Goal: Task Accomplishment & Management: Use online tool/utility

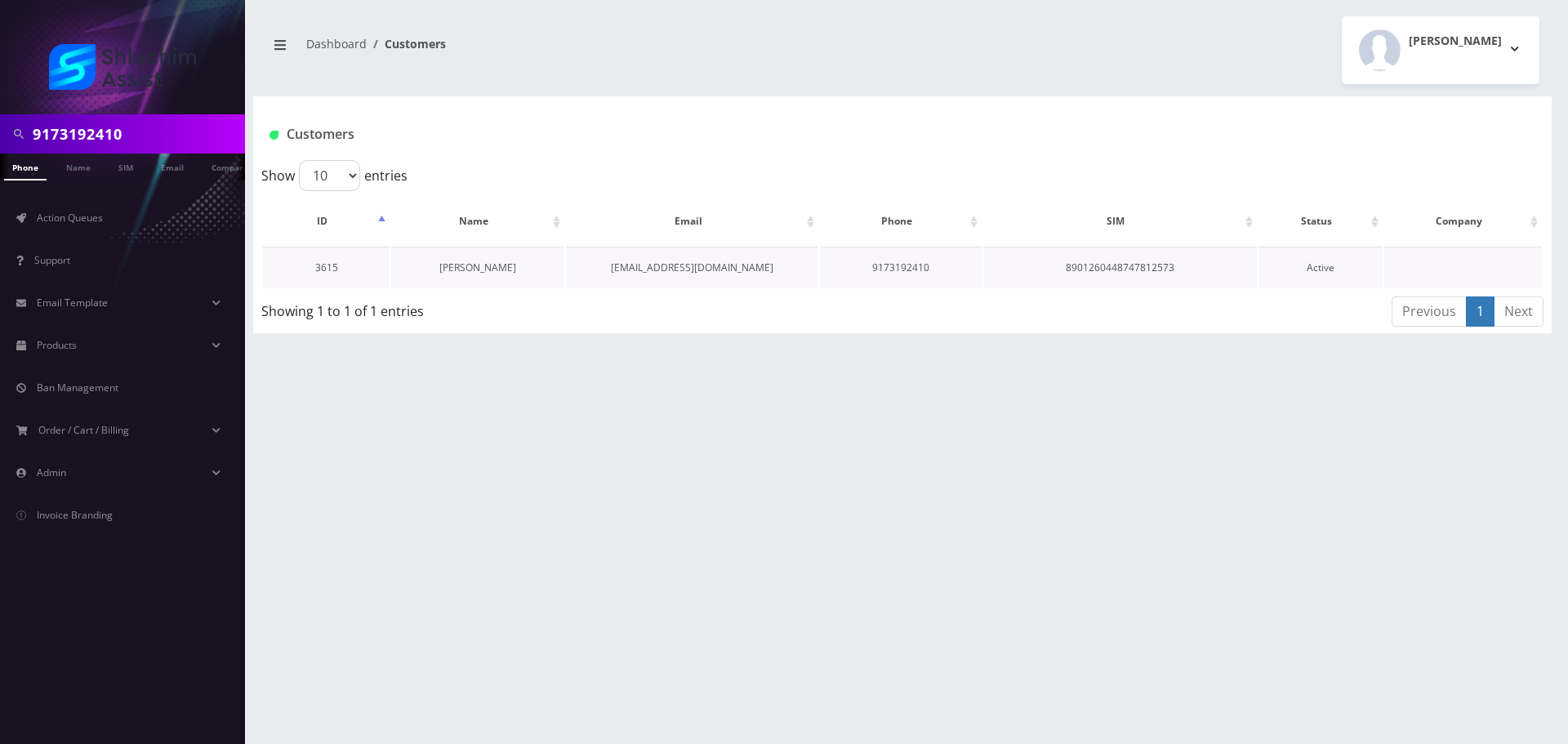
click at [494, 272] on link "[PERSON_NAME]" at bounding box center [478, 267] width 77 height 14
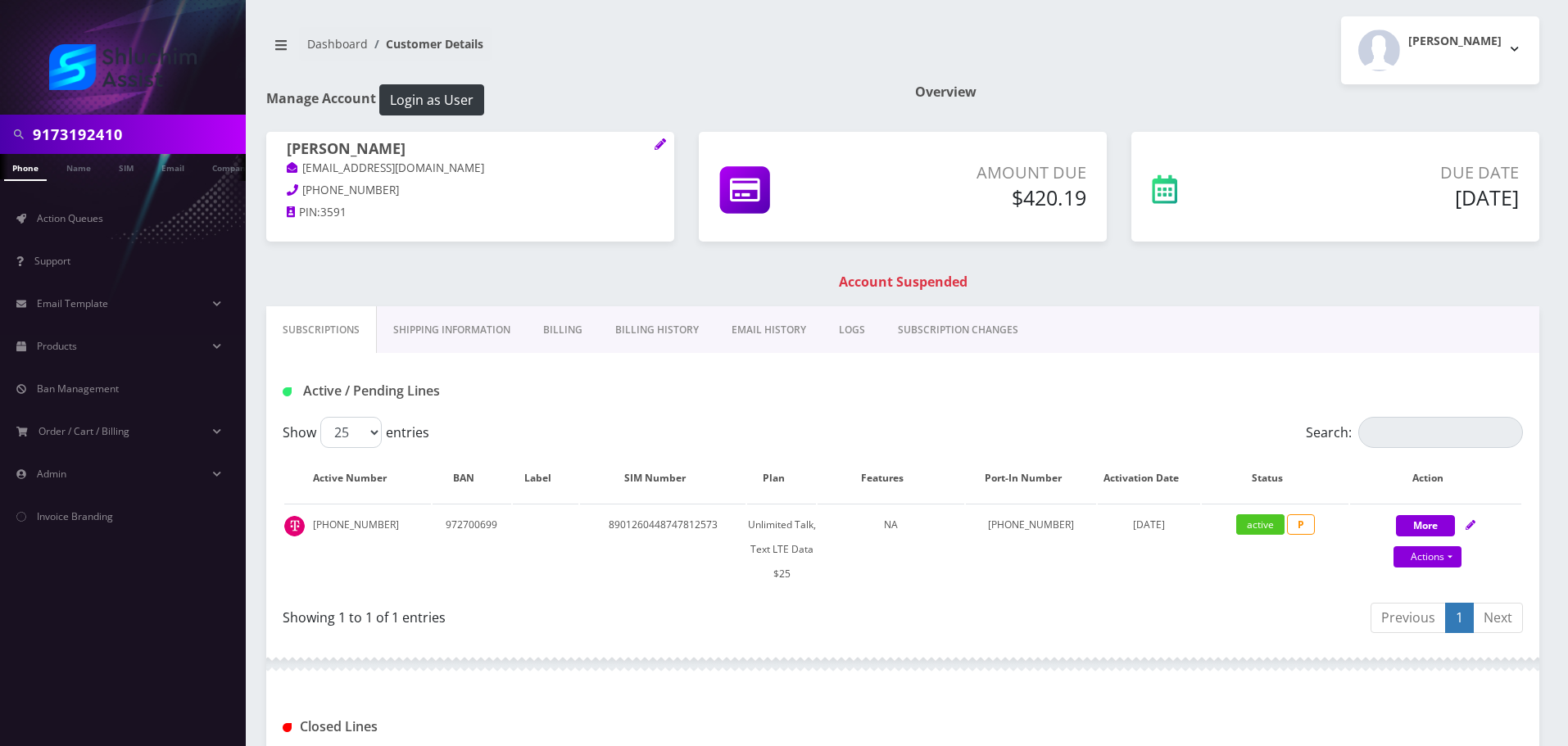
click at [663, 329] on link "Billing History" at bounding box center [657, 330] width 116 height 48
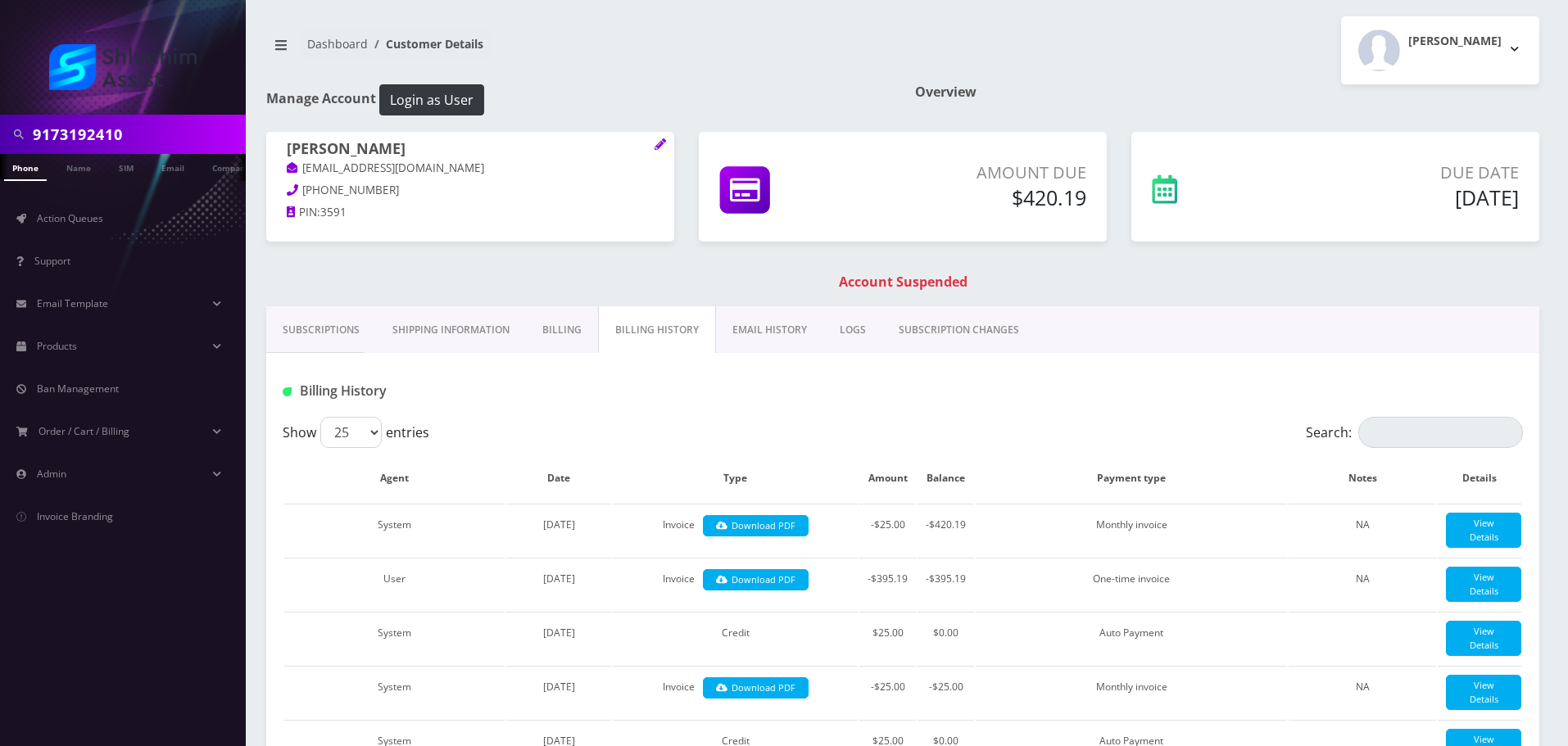
click at [785, 339] on link "EMAIL HISTORY" at bounding box center [770, 330] width 108 height 48
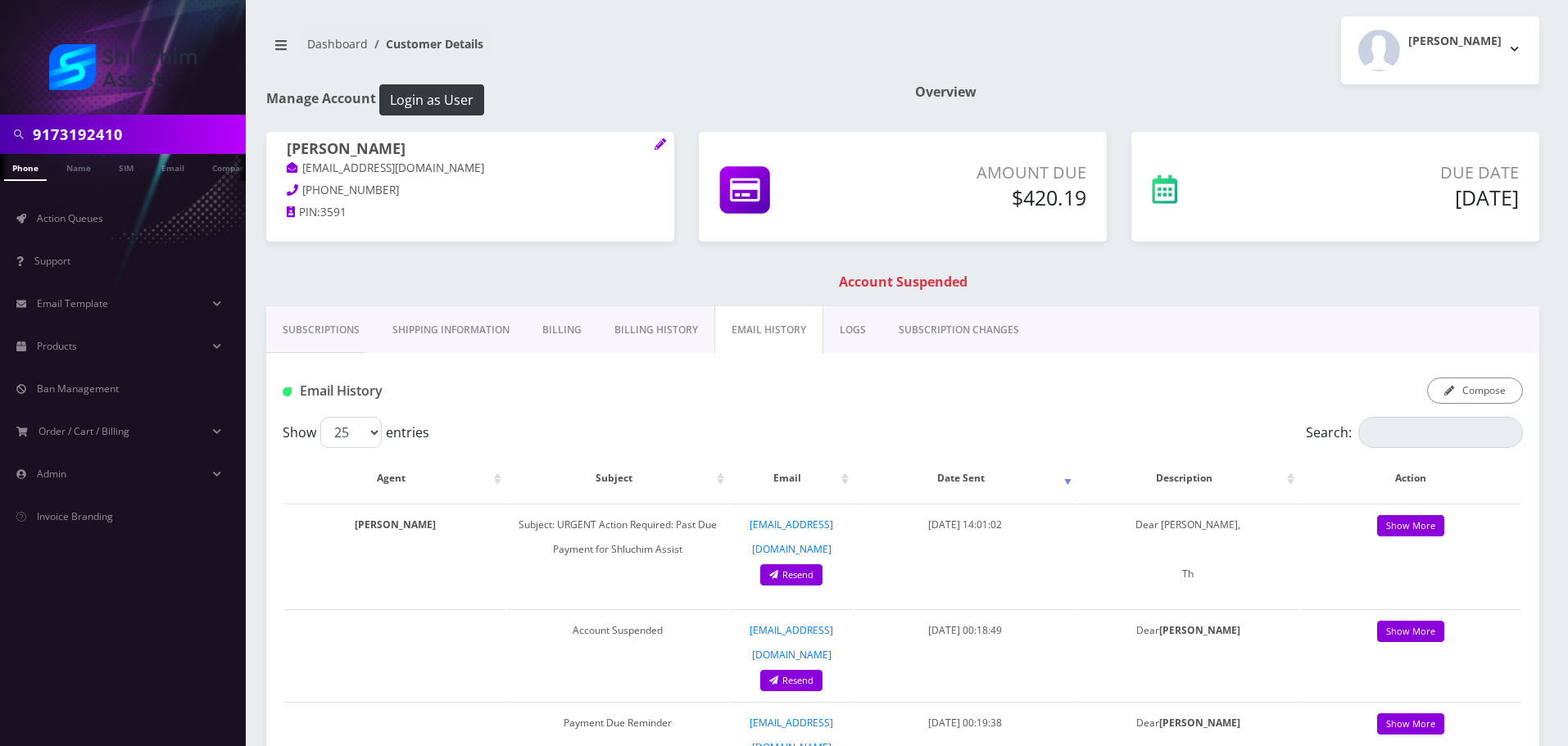
click at [635, 338] on link "Billing History" at bounding box center [656, 330] width 116 height 48
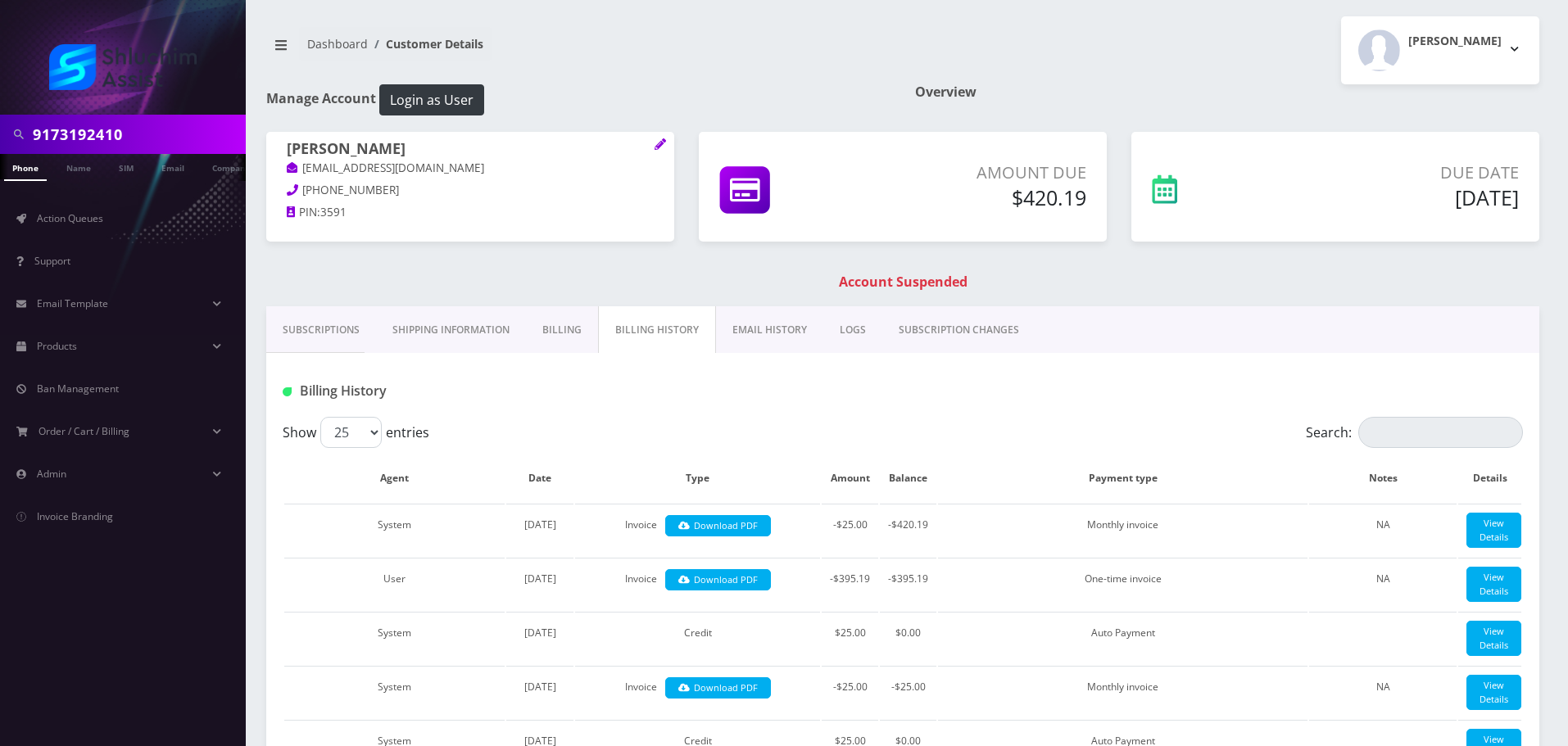
click at [734, 341] on link "EMAIL HISTORY" at bounding box center [770, 330] width 108 height 48
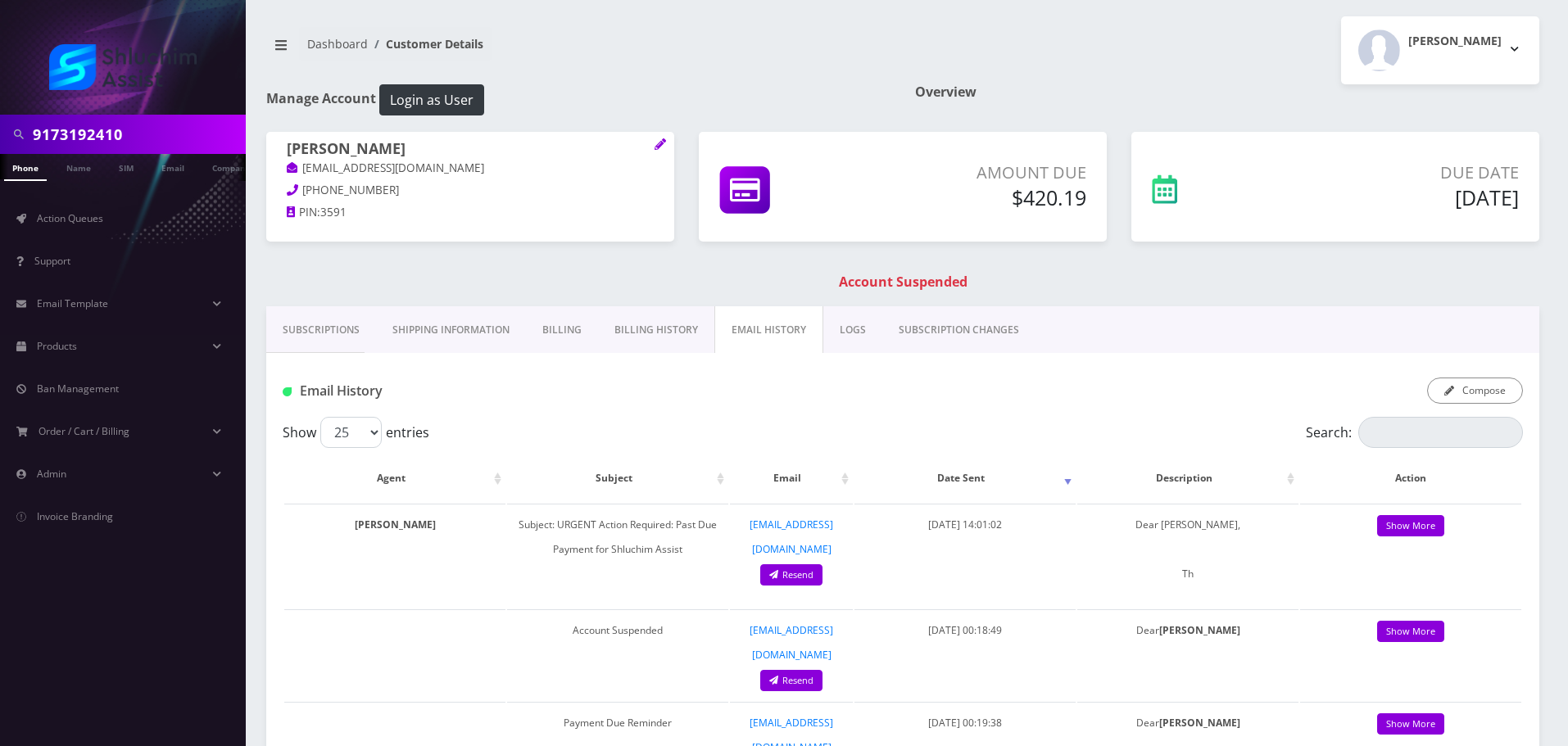
click at [644, 342] on link "Billing History" at bounding box center [656, 330] width 116 height 48
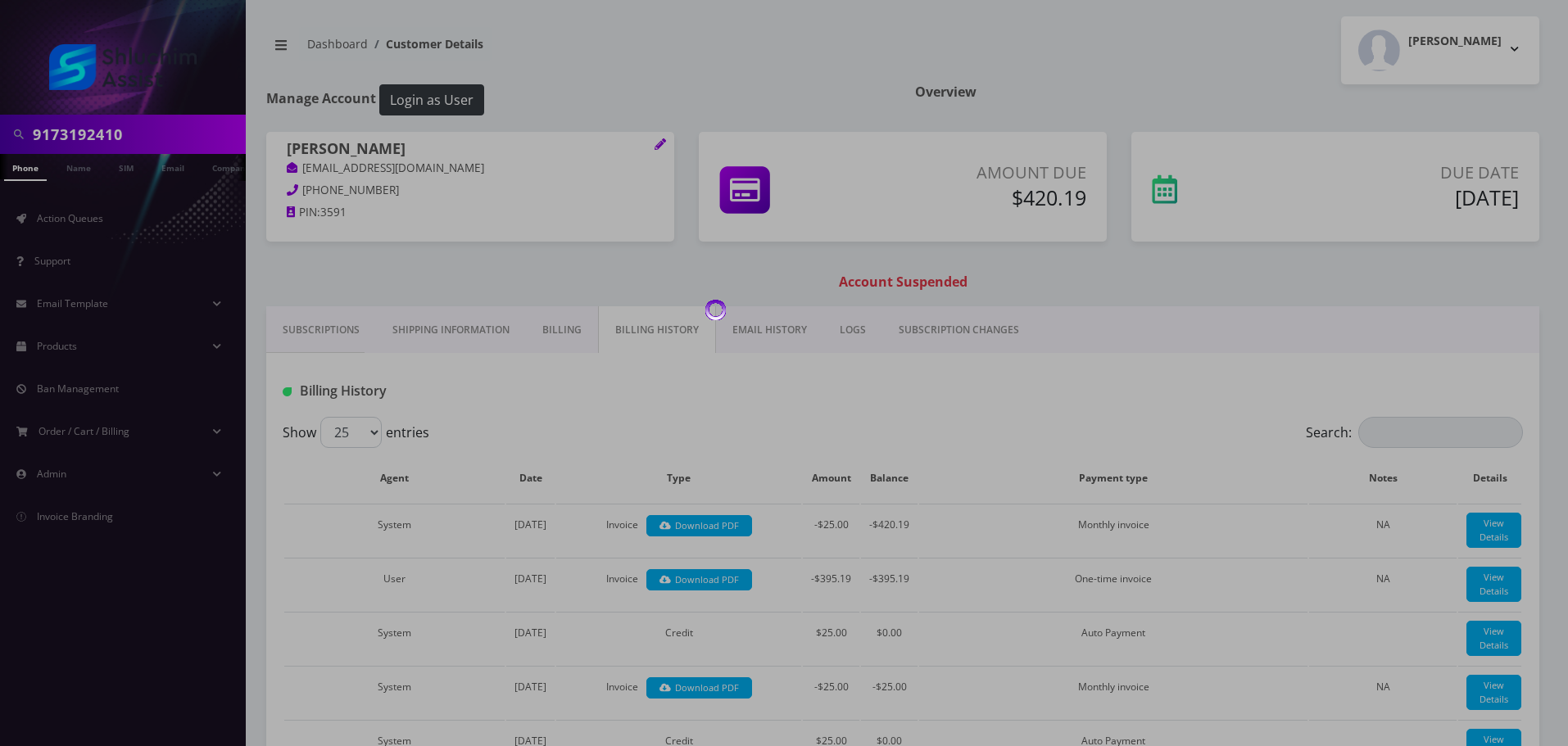
click at [753, 333] on link "EMAIL HISTORY" at bounding box center [770, 330] width 108 height 48
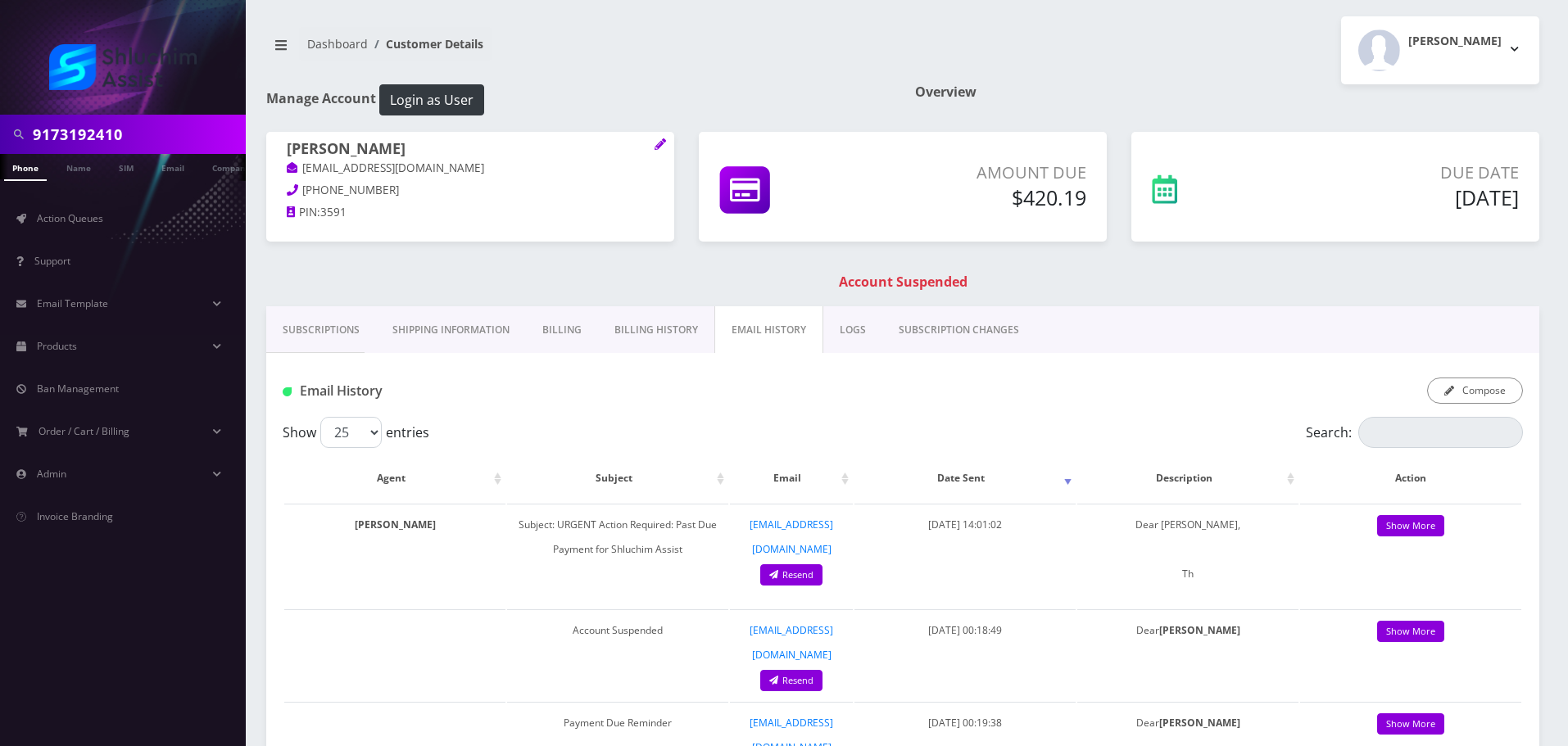
click at [753, 333] on link "EMAIL HISTORY" at bounding box center [769, 330] width 109 height 48
click at [671, 315] on link "Billing History" at bounding box center [656, 330] width 116 height 48
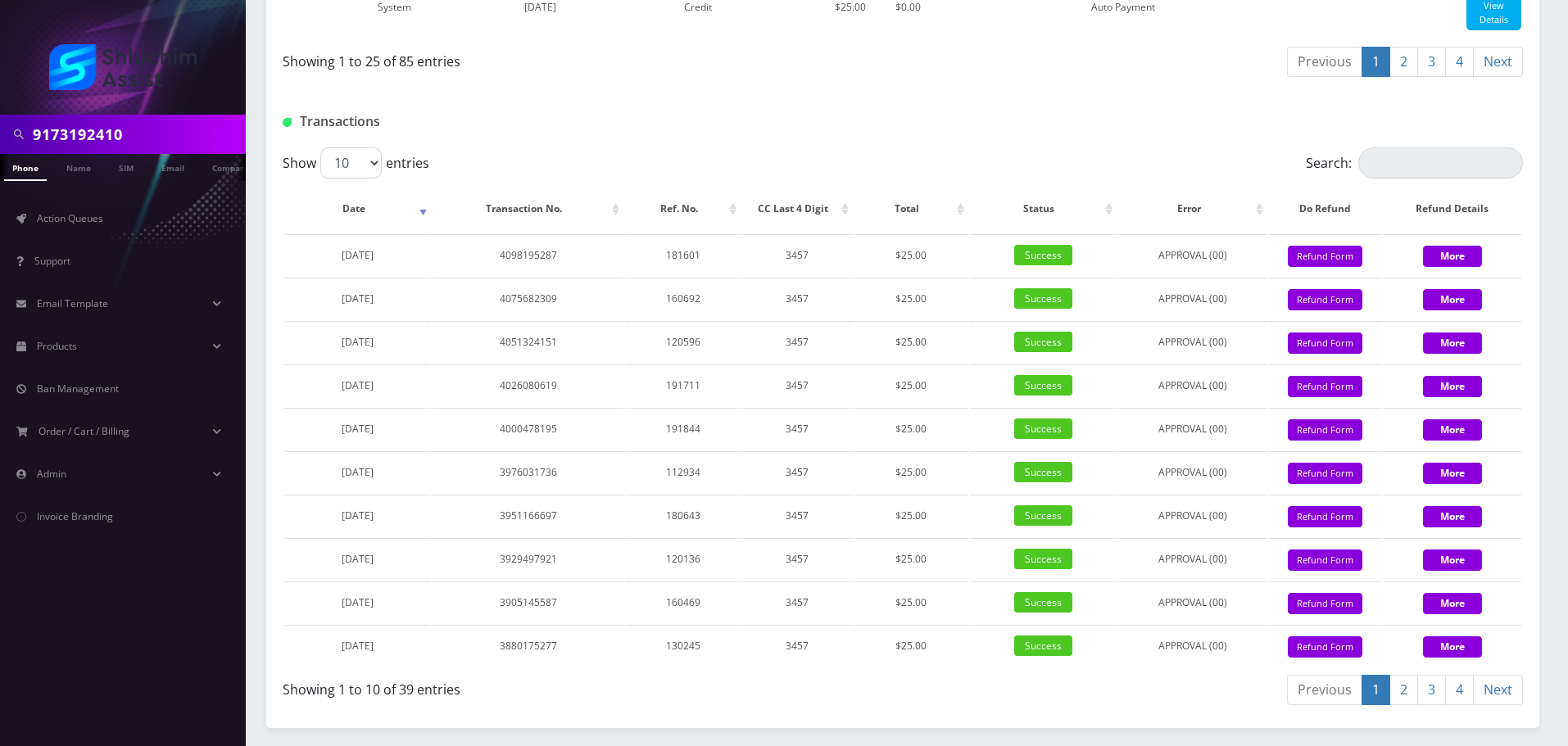
scroll to position [2225, 0]
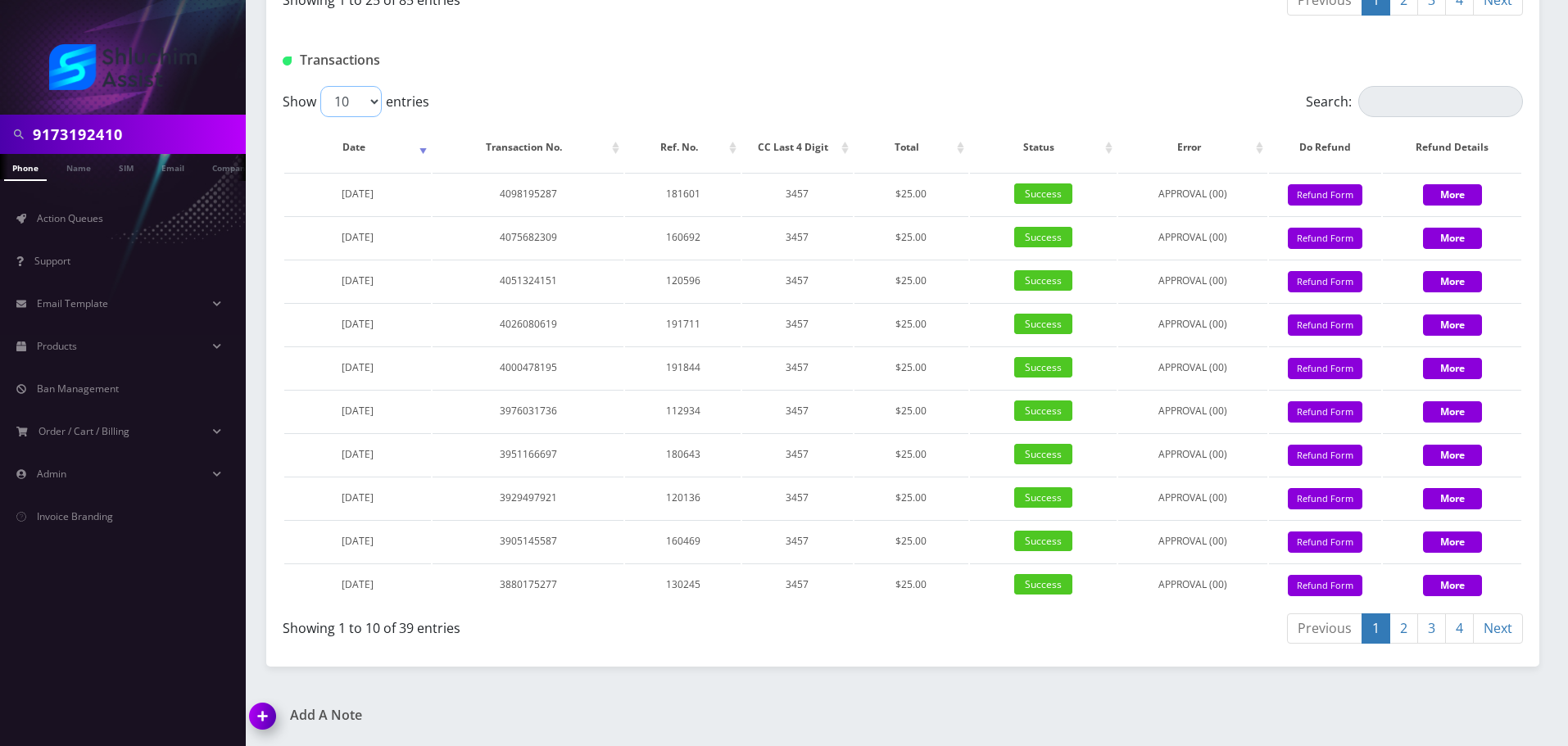
click at [348, 111] on select "10 25 50 100" at bounding box center [350, 101] width 61 height 31
select select "100"
click at [320, 86] on select "10 25 50 100" at bounding box center [350, 101] width 61 height 31
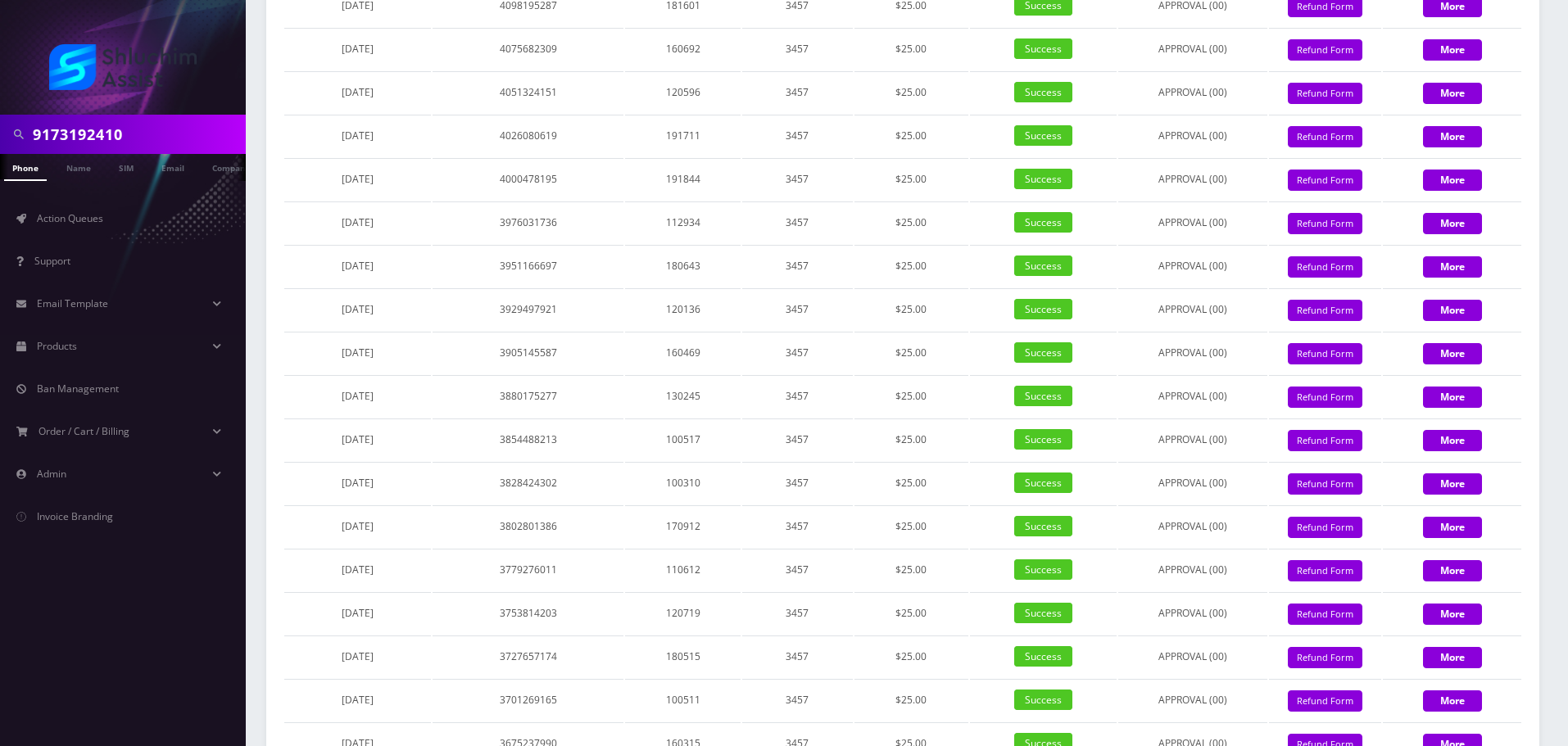
scroll to position [2009, 0]
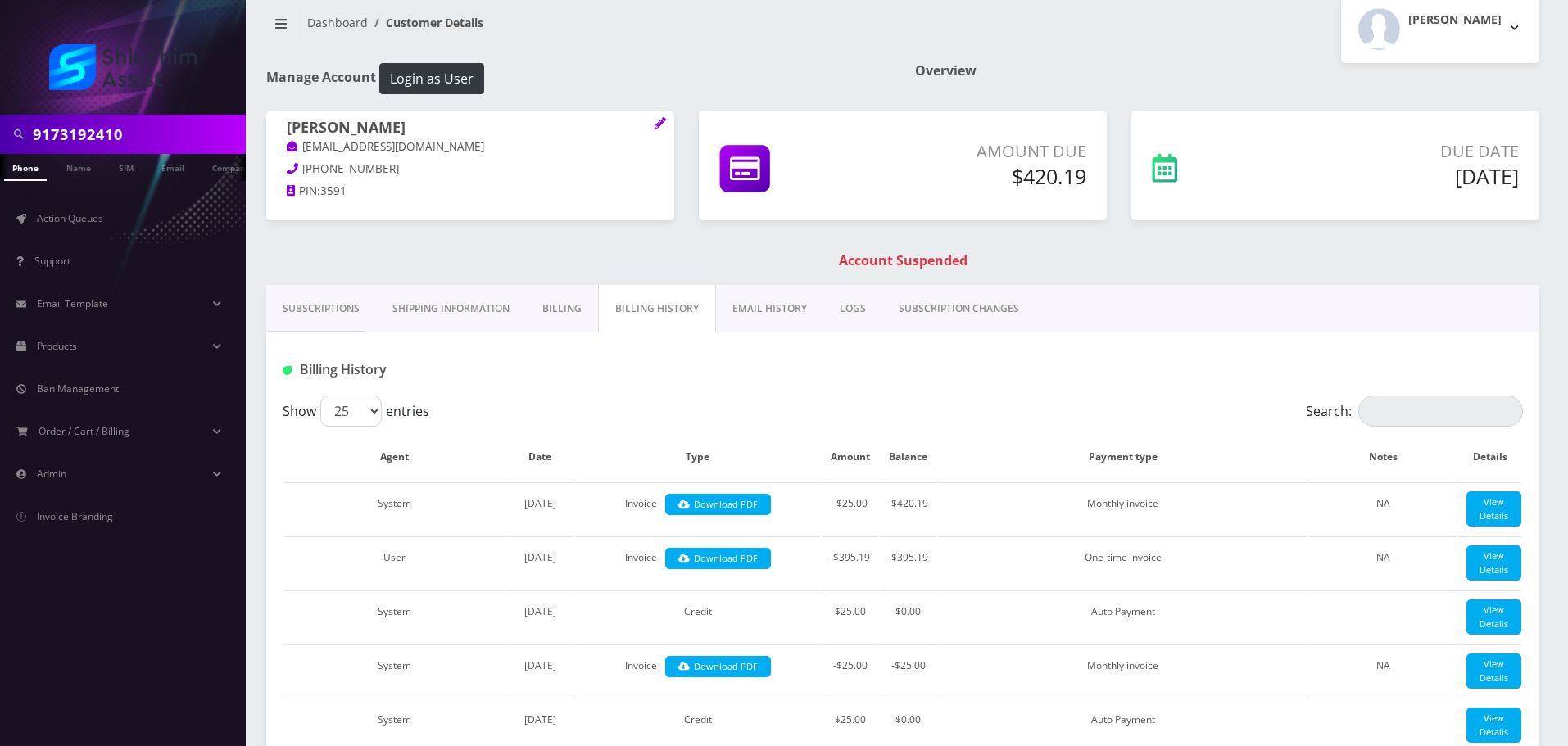
scroll to position [0, 0]
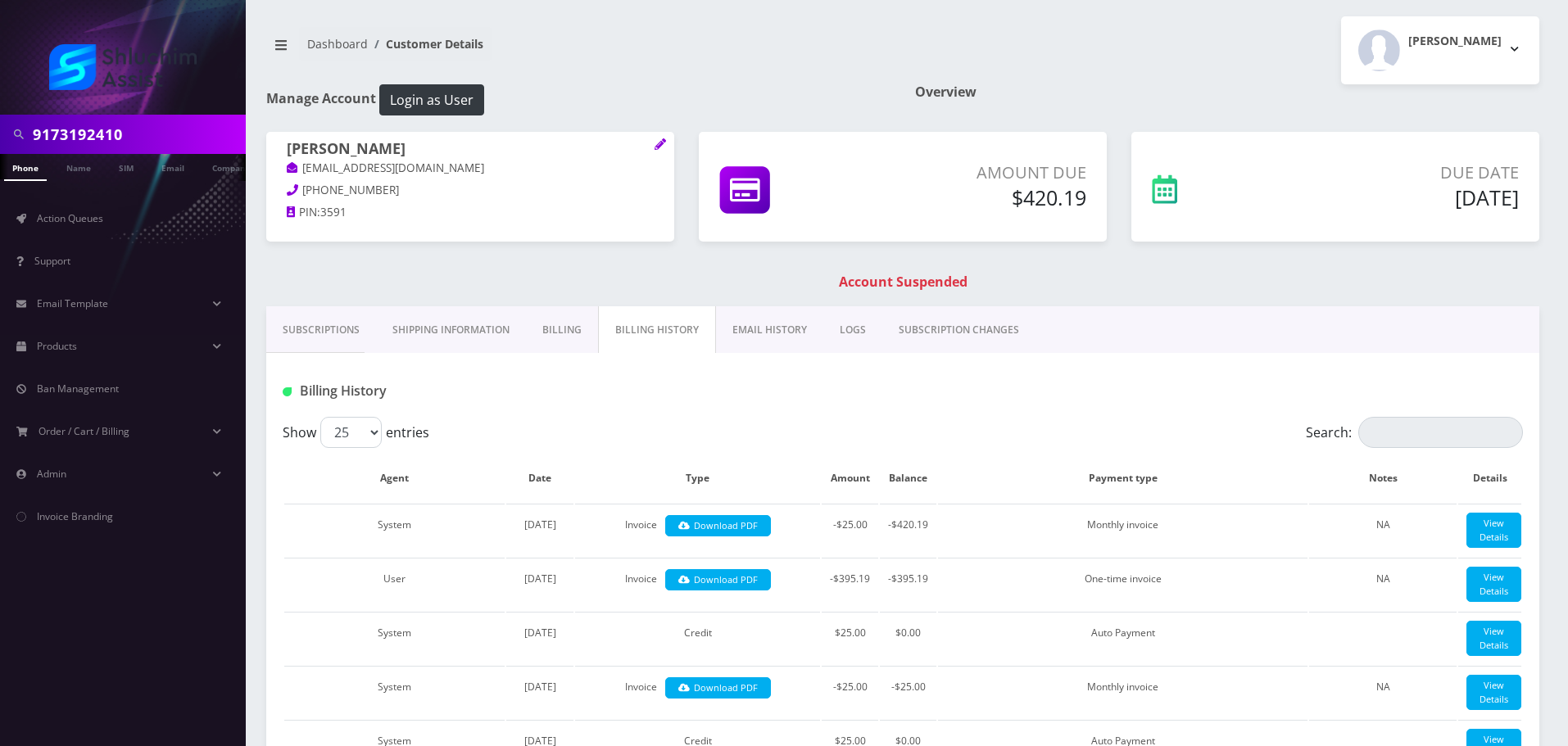
click at [325, 326] on link "Subscriptions" at bounding box center [321, 330] width 110 height 48
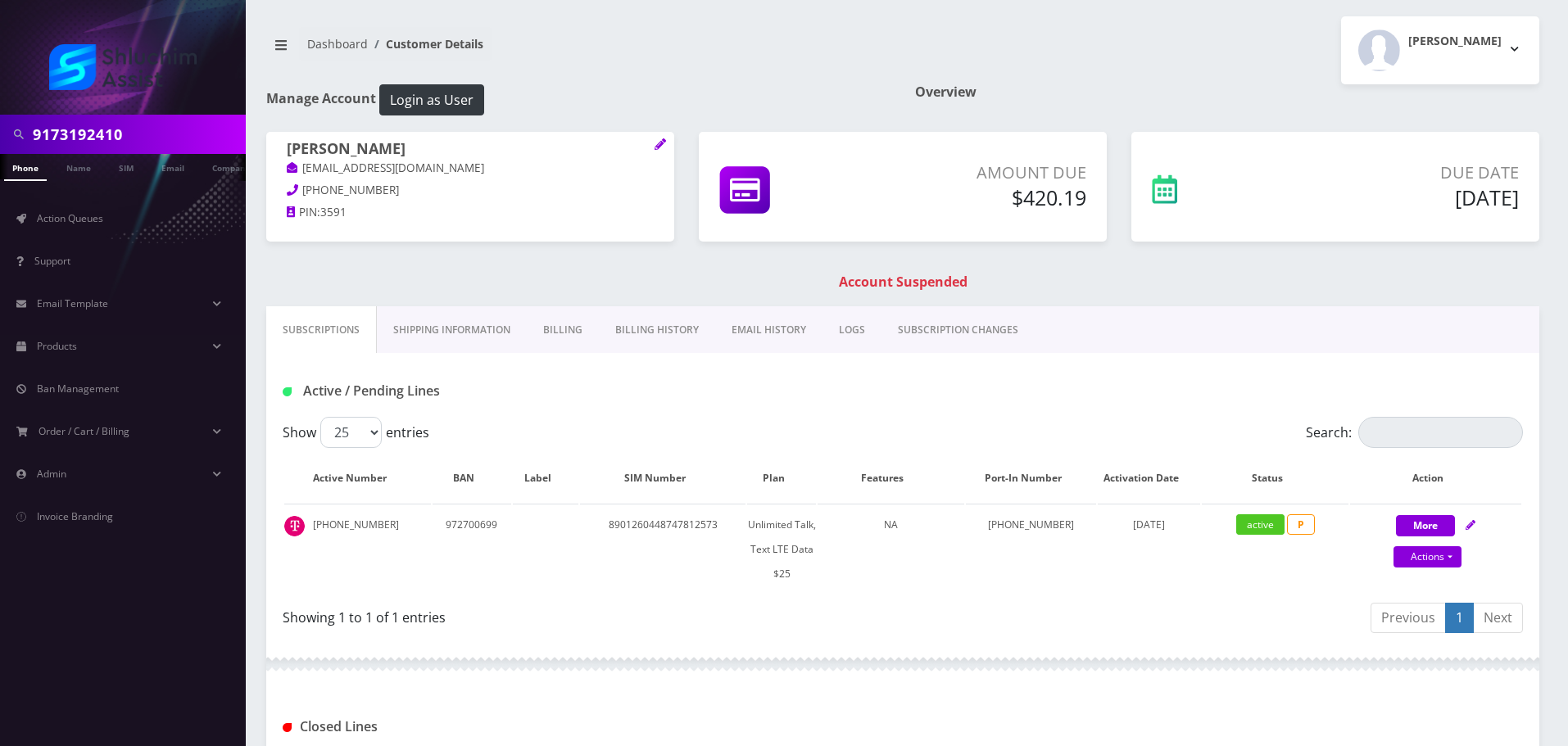
click at [687, 327] on link "Billing History" at bounding box center [657, 330] width 116 height 48
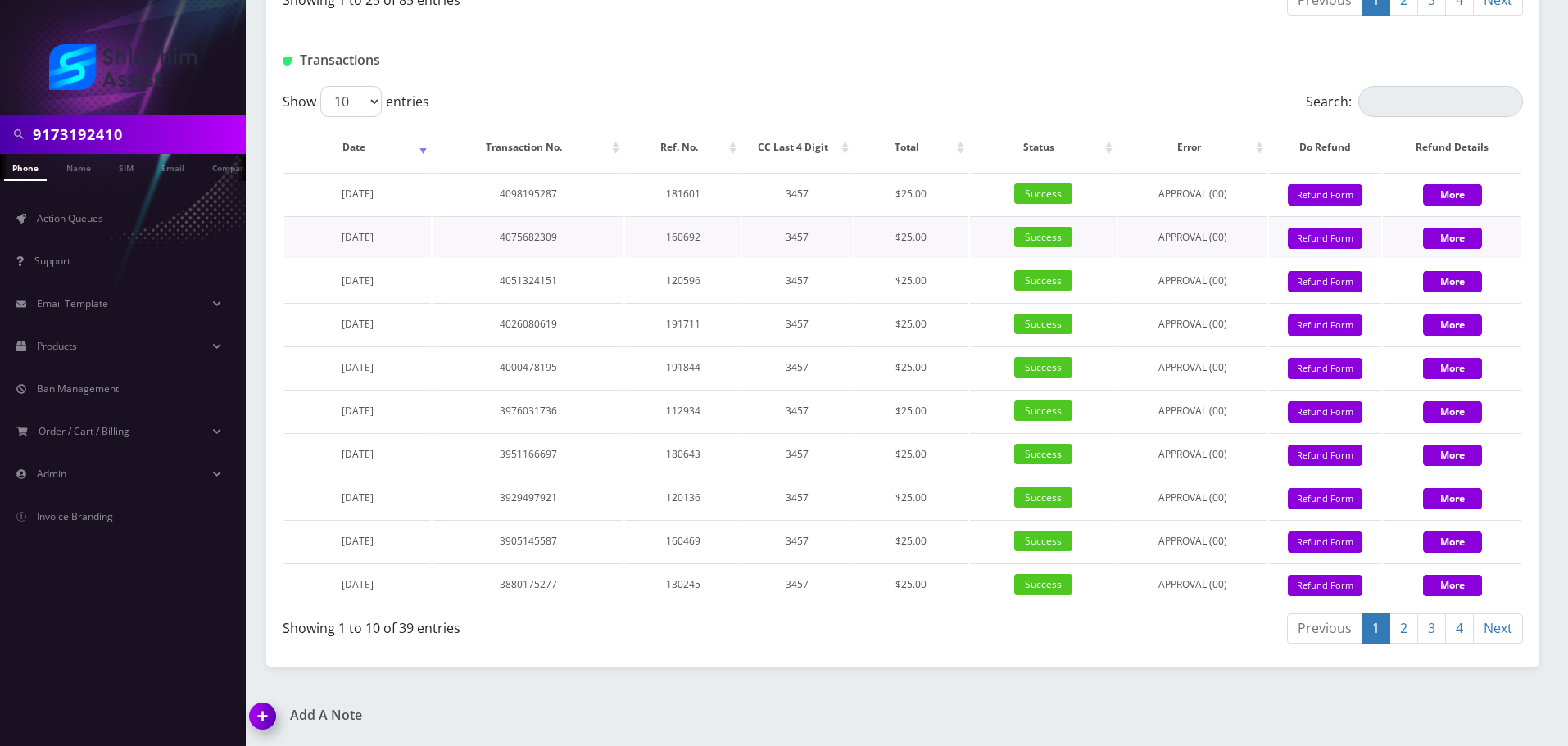
scroll to position [2225, 0]
click at [366, 94] on select "10 25 50 100" at bounding box center [350, 101] width 61 height 31
select select "100"
click at [320, 86] on select "10 25 50 100" at bounding box center [350, 101] width 61 height 31
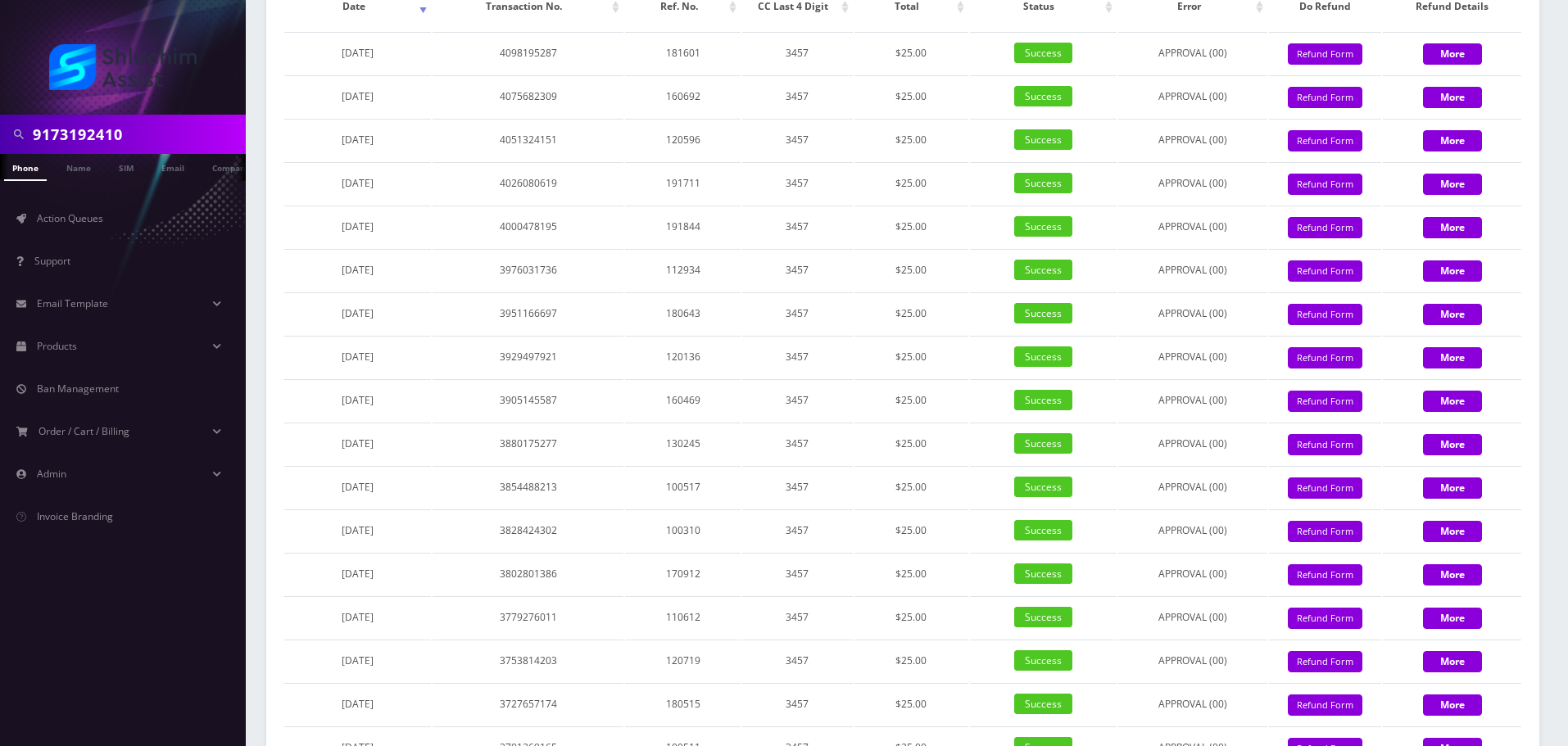
scroll to position [2009, 0]
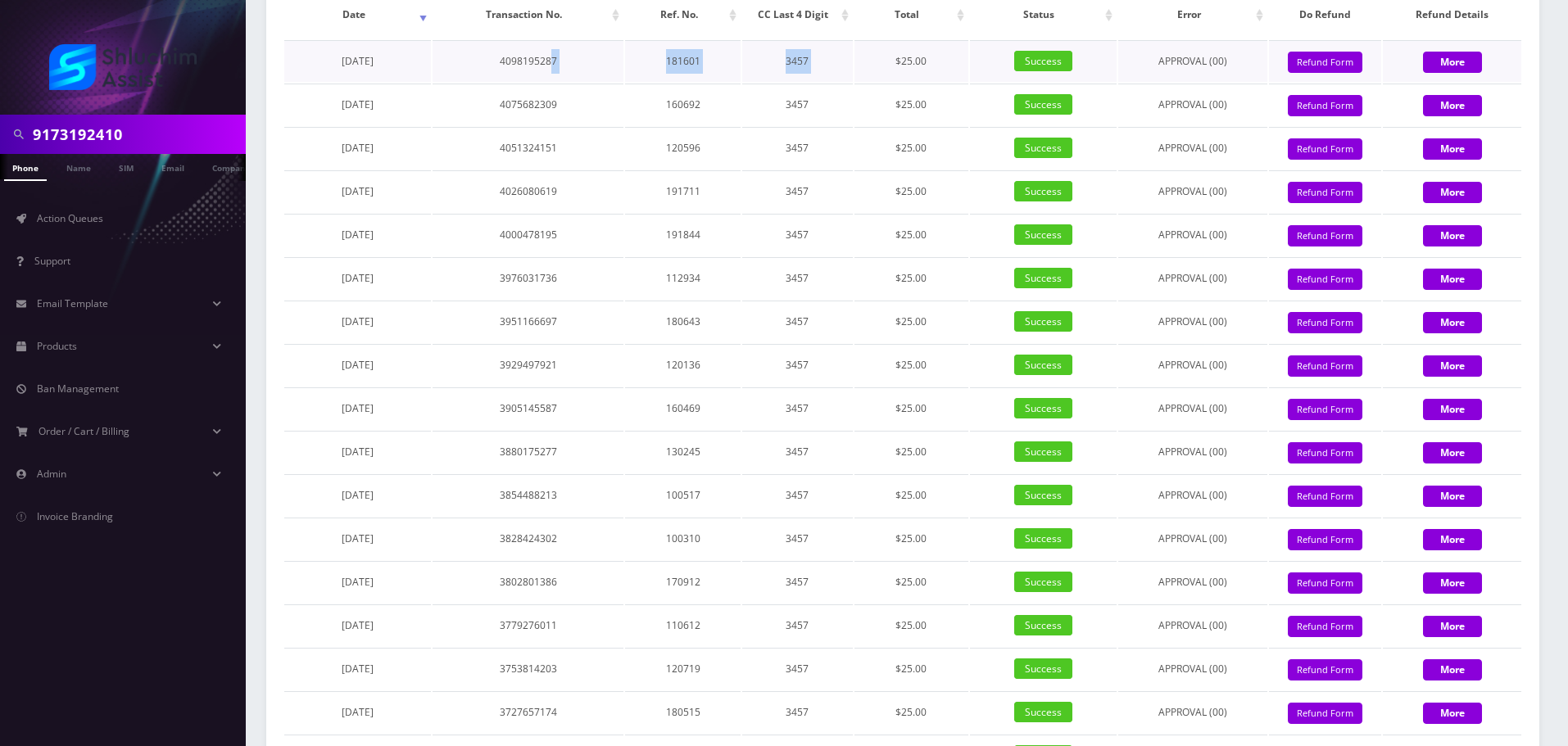
drag, startPoint x: 601, startPoint y: 411, endPoint x: 855, endPoint y: 416, distance: 254.0
click at [855, 81] on tr "July 22, 2025 4098195287 181601 3457 $25.00 Success APPROVAL (00) 25 Give Credi…" at bounding box center [902, 61] width 1237 height 42
click at [855, 81] on td "$25.00" at bounding box center [912, 61] width 114 height 42
drag, startPoint x: 633, startPoint y: 412, endPoint x: 911, endPoint y: 412, distance: 278.0
click at [911, 81] on tr "July 22, 2025 4098195287 181601 3457 $25.00 Success APPROVAL (00) 25 Give Credi…" at bounding box center [902, 61] width 1237 height 42
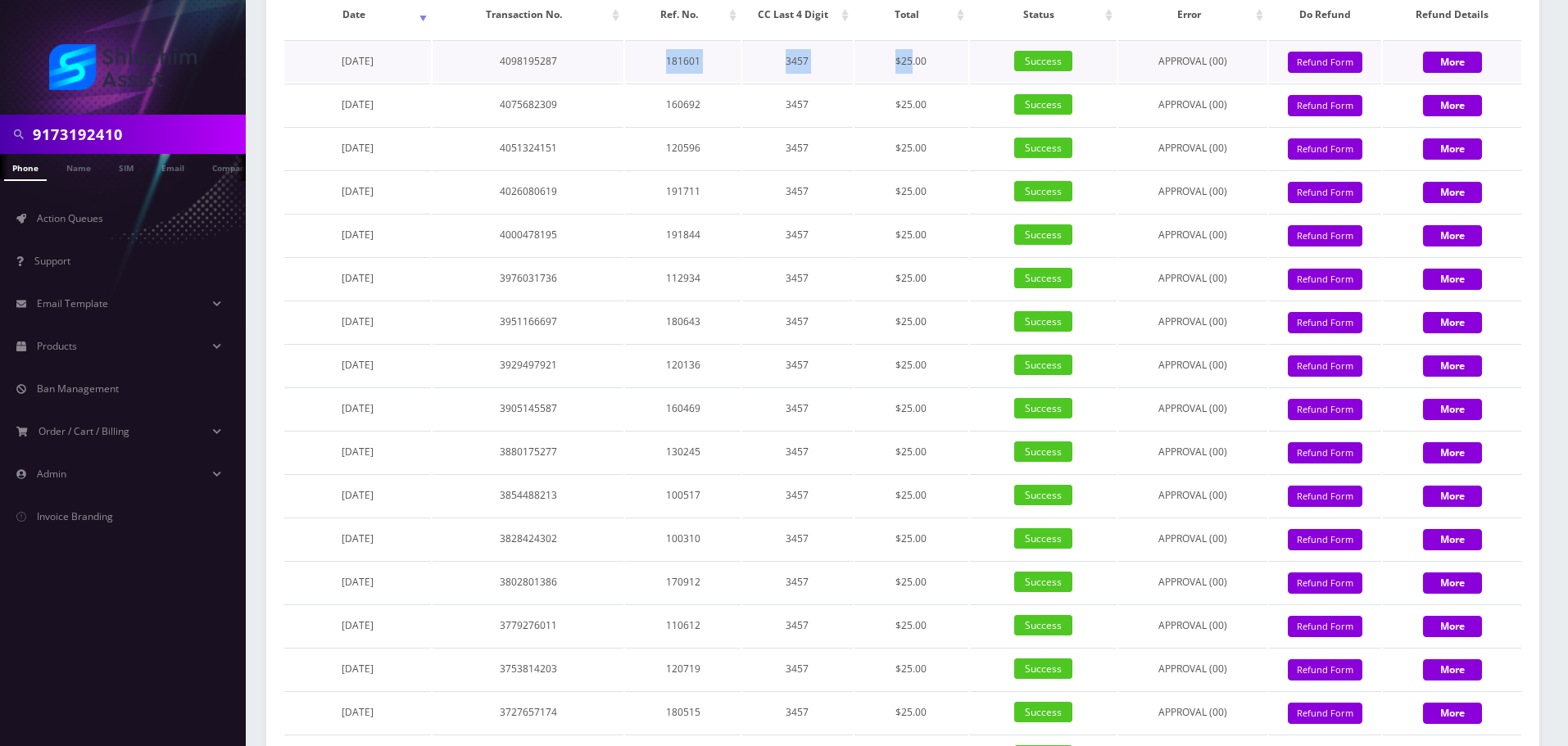
click at [911, 81] on td "$25.00" at bounding box center [912, 61] width 114 height 42
click at [124, 145] on input "9173192410" at bounding box center [137, 134] width 209 height 31
paste input "646-842-9131"
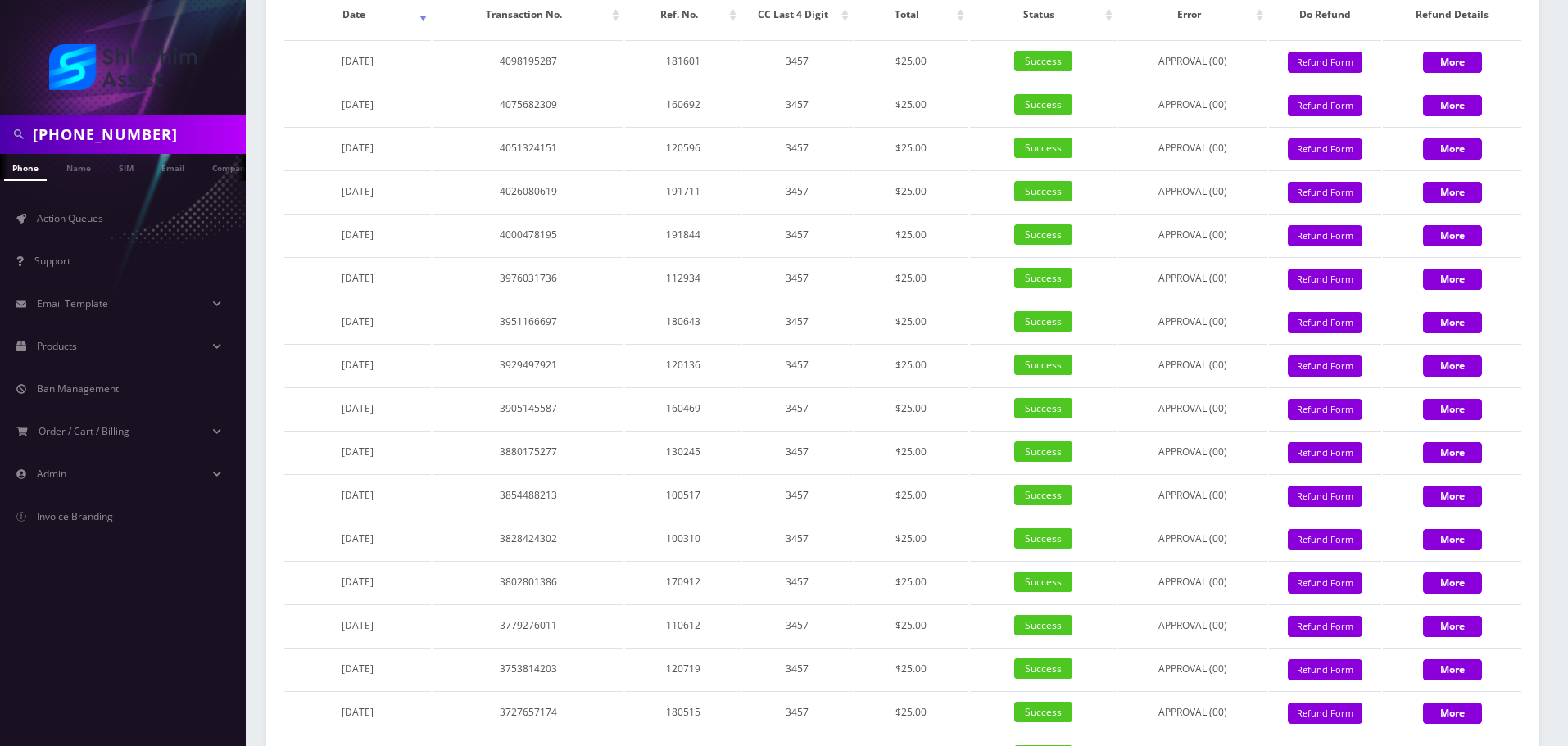
click at [108, 137] on input "646-842-9131" at bounding box center [137, 134] width 209 height 31
type input "6468429131"
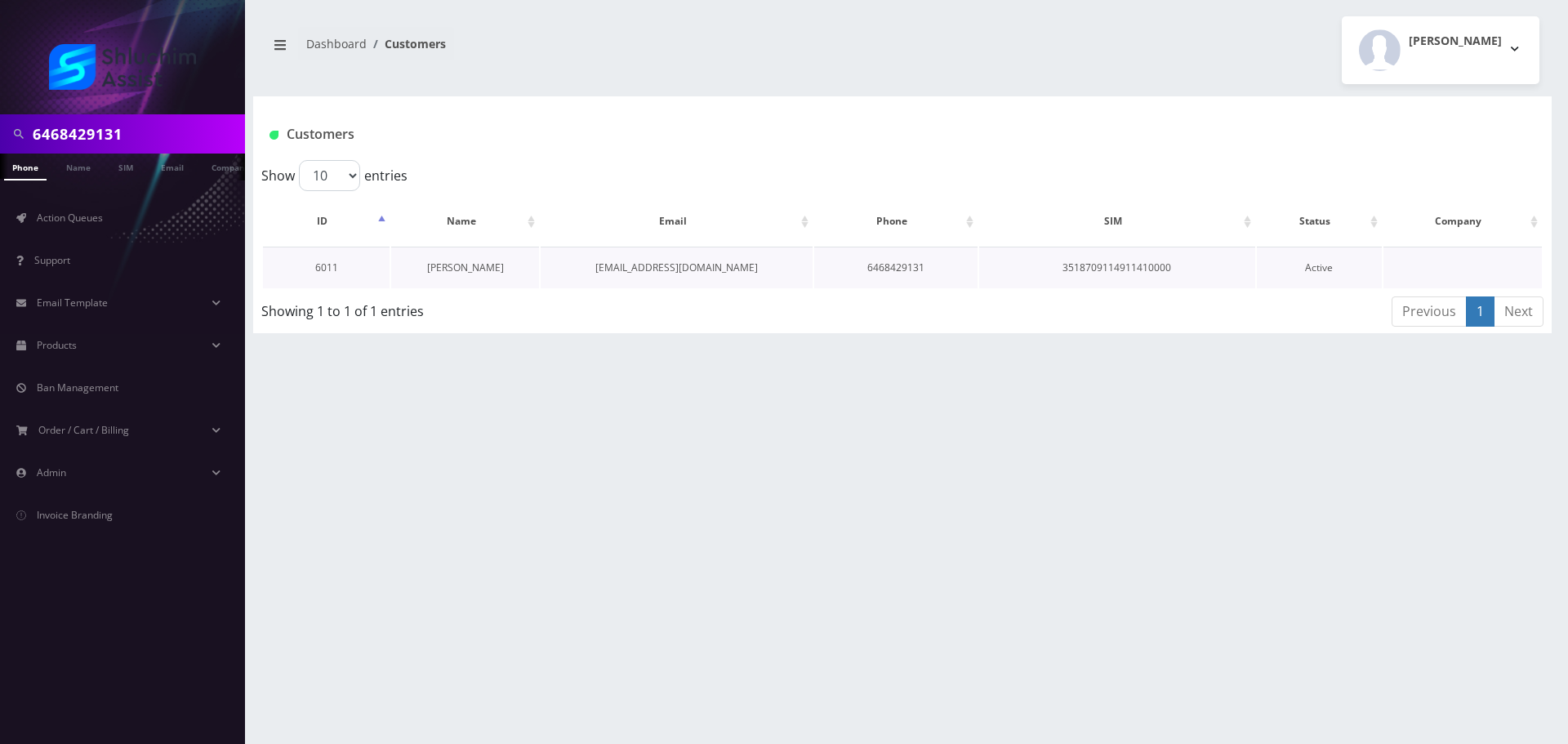
click at [462, 267] on link "Zev Cyprys" at bounding box center [466, 267] width 77 height 14
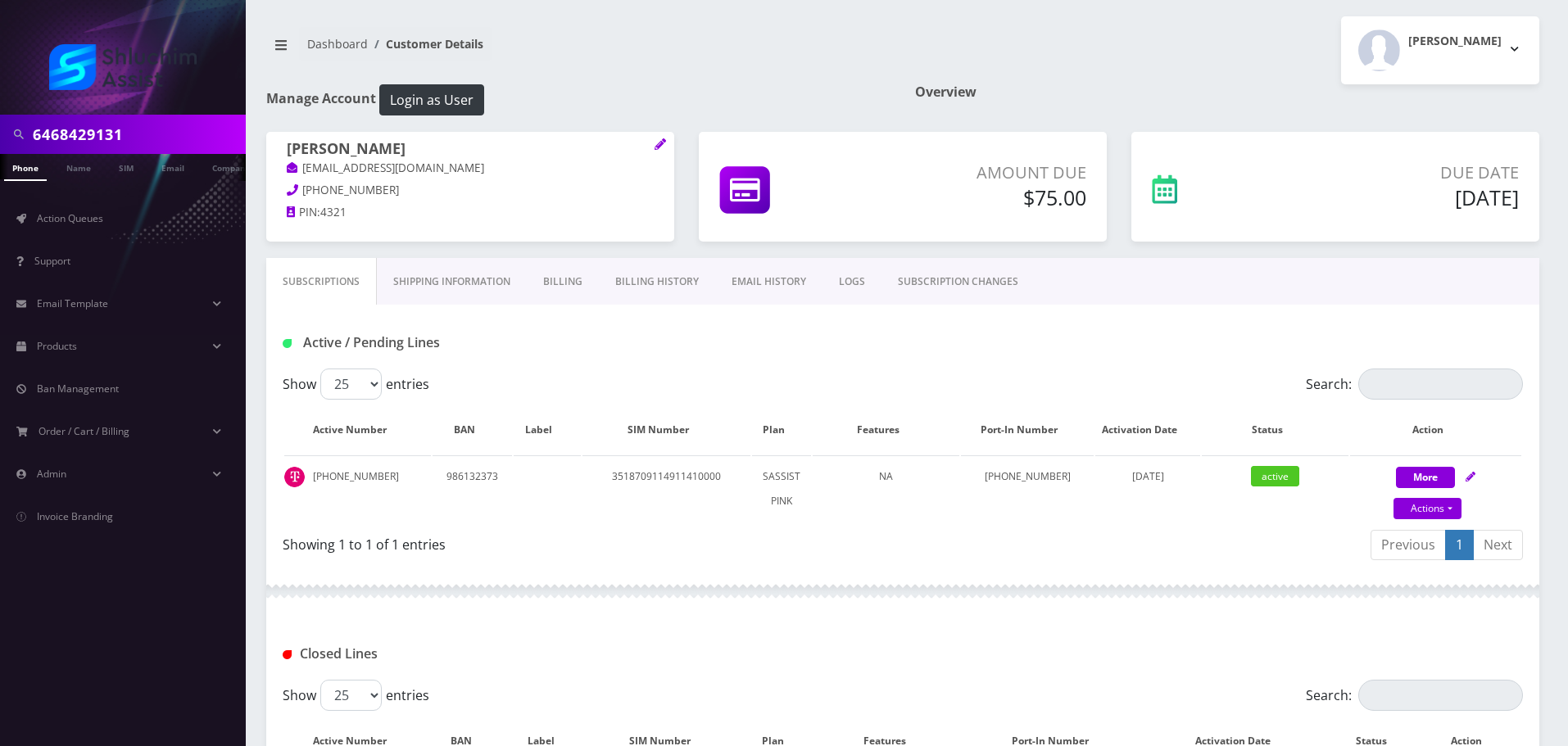
click at [670, 279] on link "Billing History" at bounding box center [657, 281] width 116 height 48
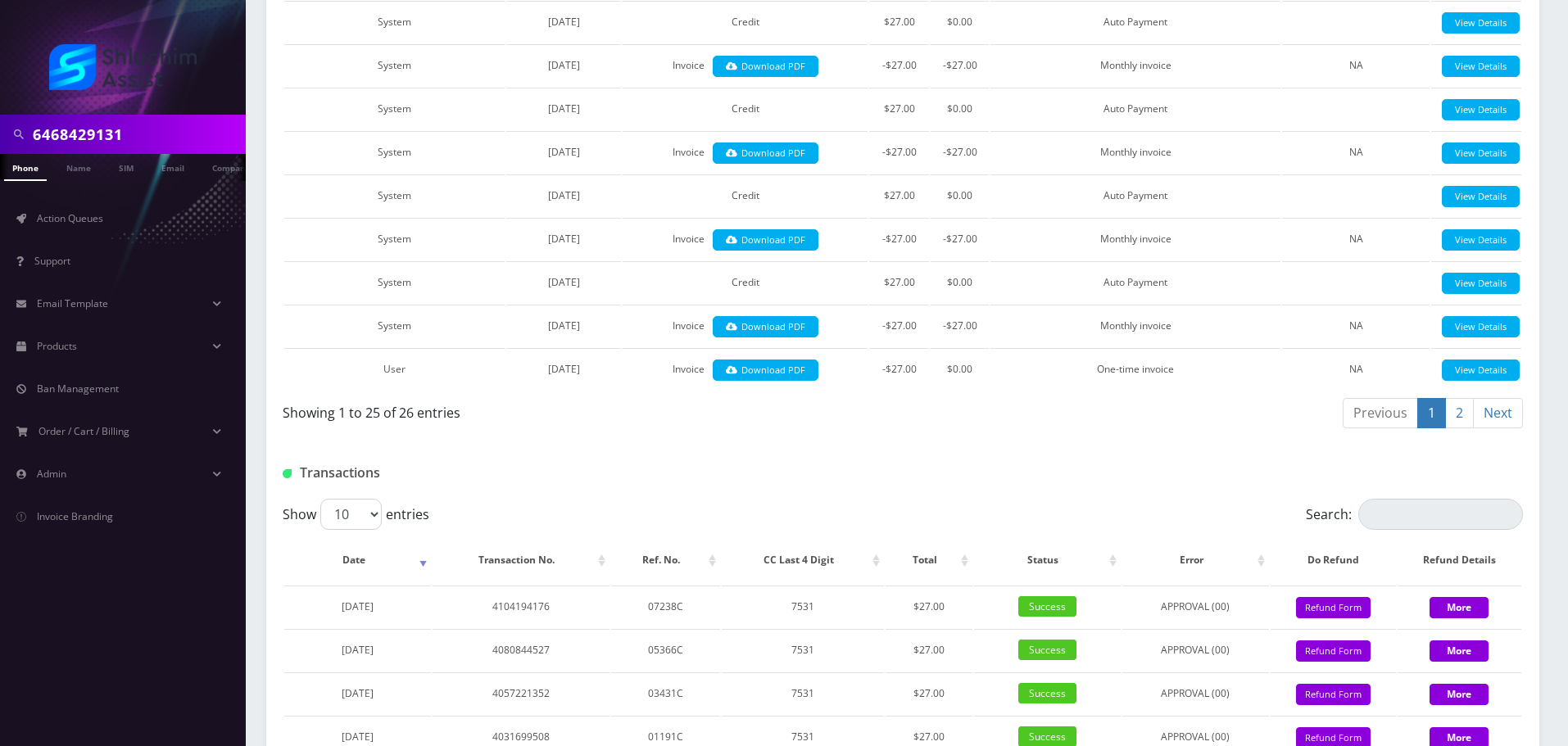
scroll to position [1562, 0]
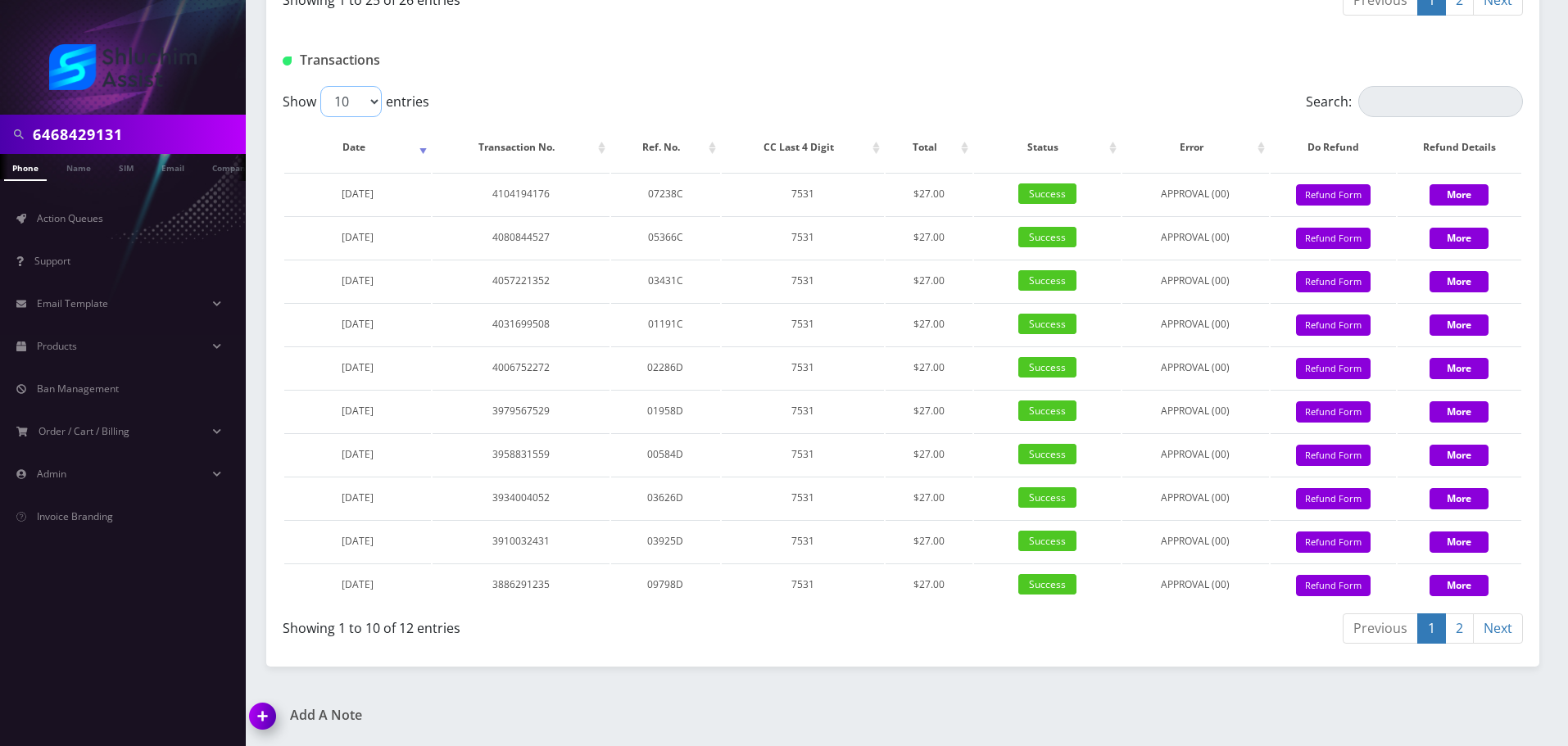
click at [370, 106] on select "10 25 50 100" at bounding box center [350, 101] width 61 height 31
click at [367, 217] on td "June 29, 2025" at bounding box center [357, 237] width 147 height 42
click at [367, 112] on select "10 25 50 100" at bounding box center [350, 101] width 61 height 31
select select "100"
click at [320, 86] on select "10 25 50 100" at bounding box center [350, 101] width 61 height 31
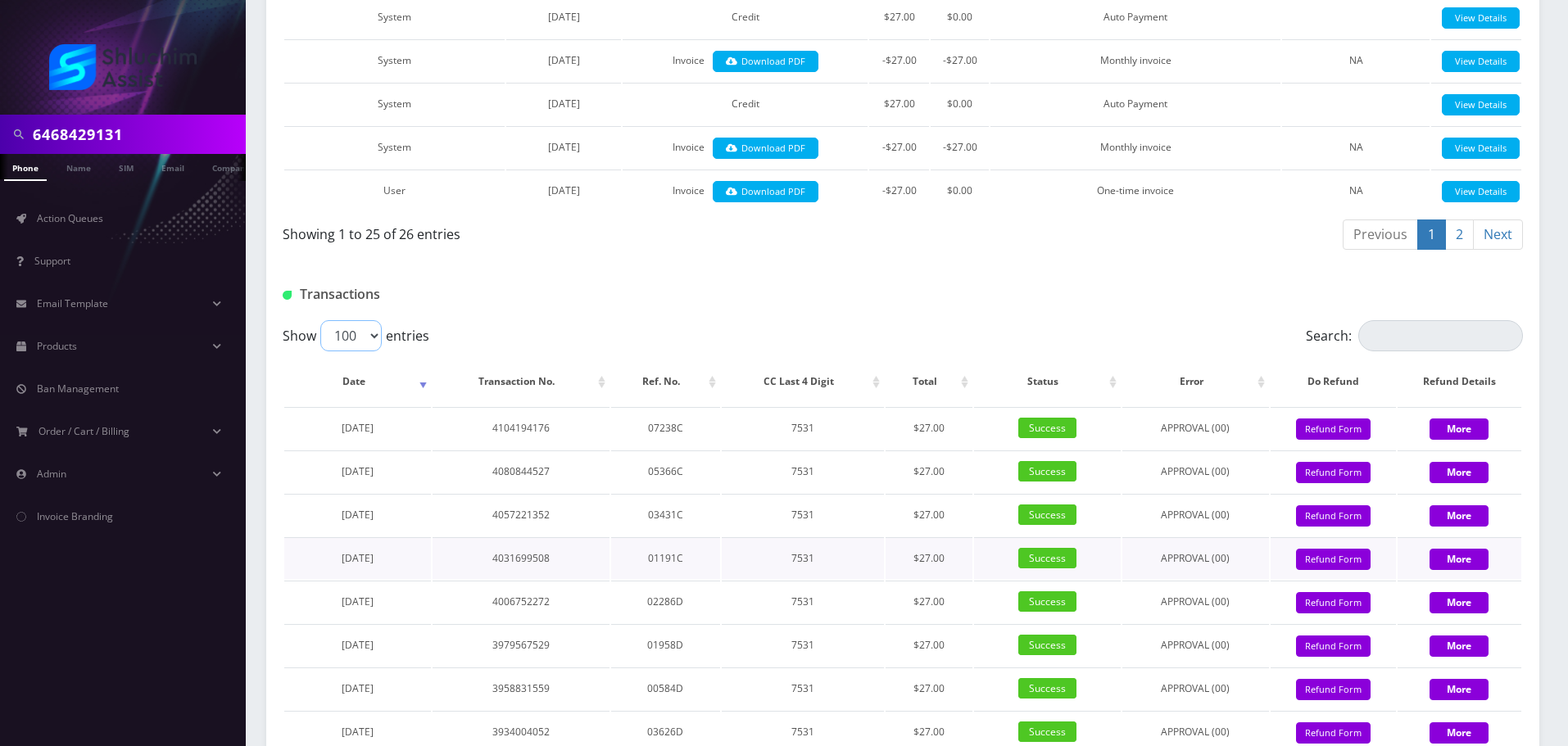
scroll to position [1649, 0]
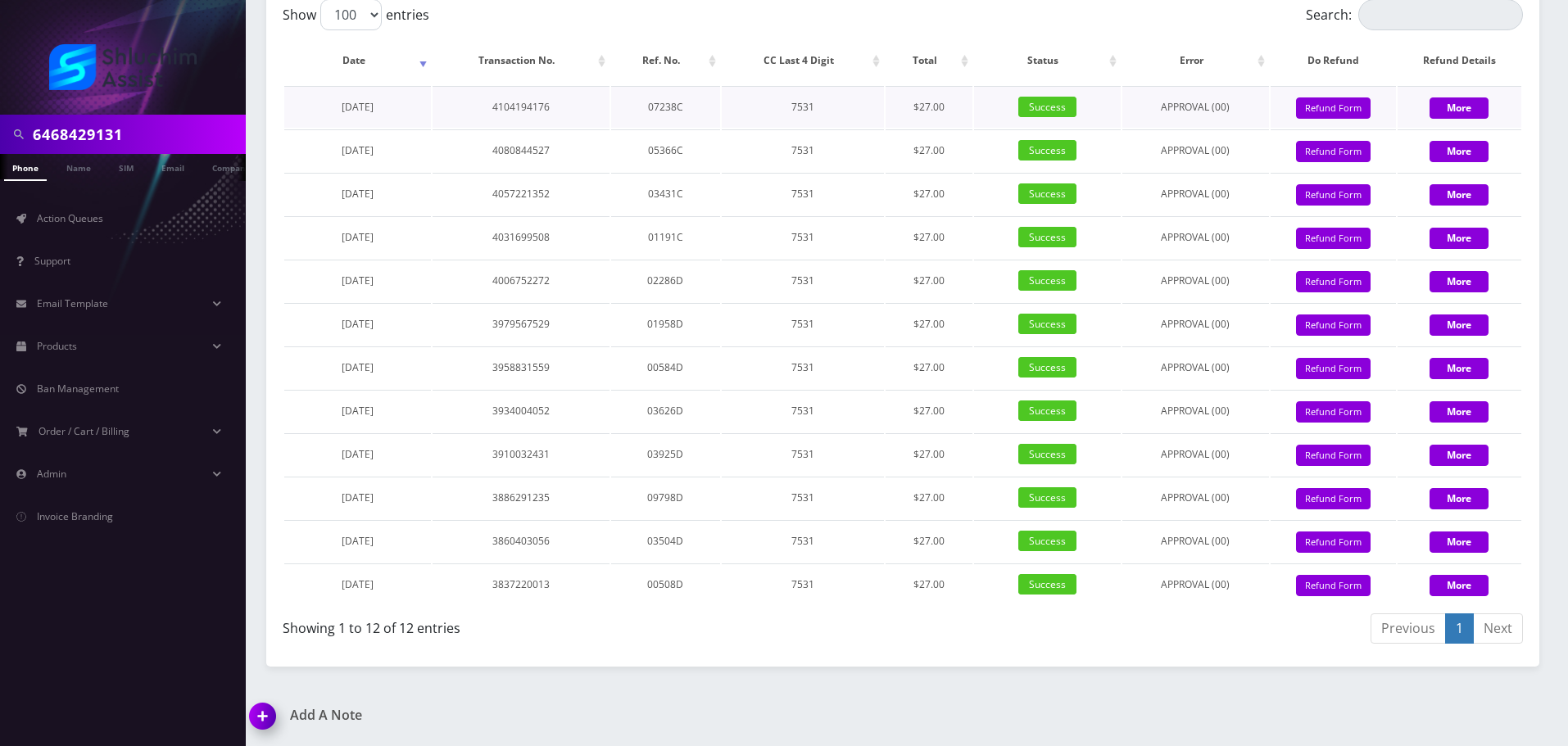
drag, startPoint x: 630, startPoint y: 113, endPoint x: 829, endPoint y: 116, distance: 199.0
click at [829, 116] on tr "July 30, 2025 4104194176 07238C 7531 $27.00 Success APPROVAL (00) 27 Give Credi…" at bounding box center [902, 107] width 1237 height 42
click at [829, 116] on td "7531" at bounding box center [803, 107] width 163 height 42
drag, startPoint x: 686, startPoint y: 108, endPoint x: 872, endPoint y: 120, distance: 186.4
click at [870, 120] on tr "July 30, 2025 4104194176 07238C 7531 $27.00 Success APPROVAL (00) 27 Give Credi…" at bounding box center [902, 107] width 1237 height 42
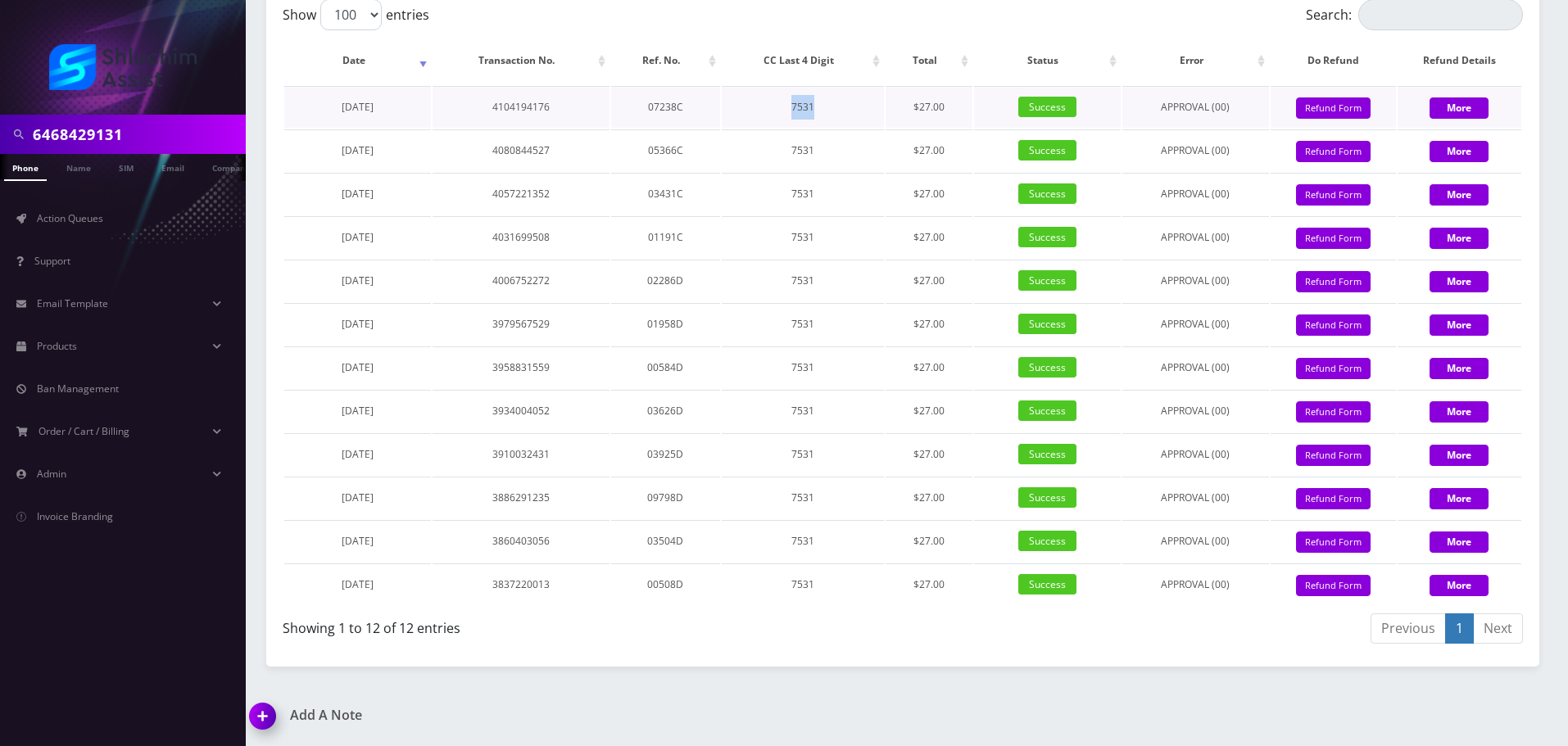
click at [872, 120] on td "7531" at bounding box center [803, 107] width 163 height 42
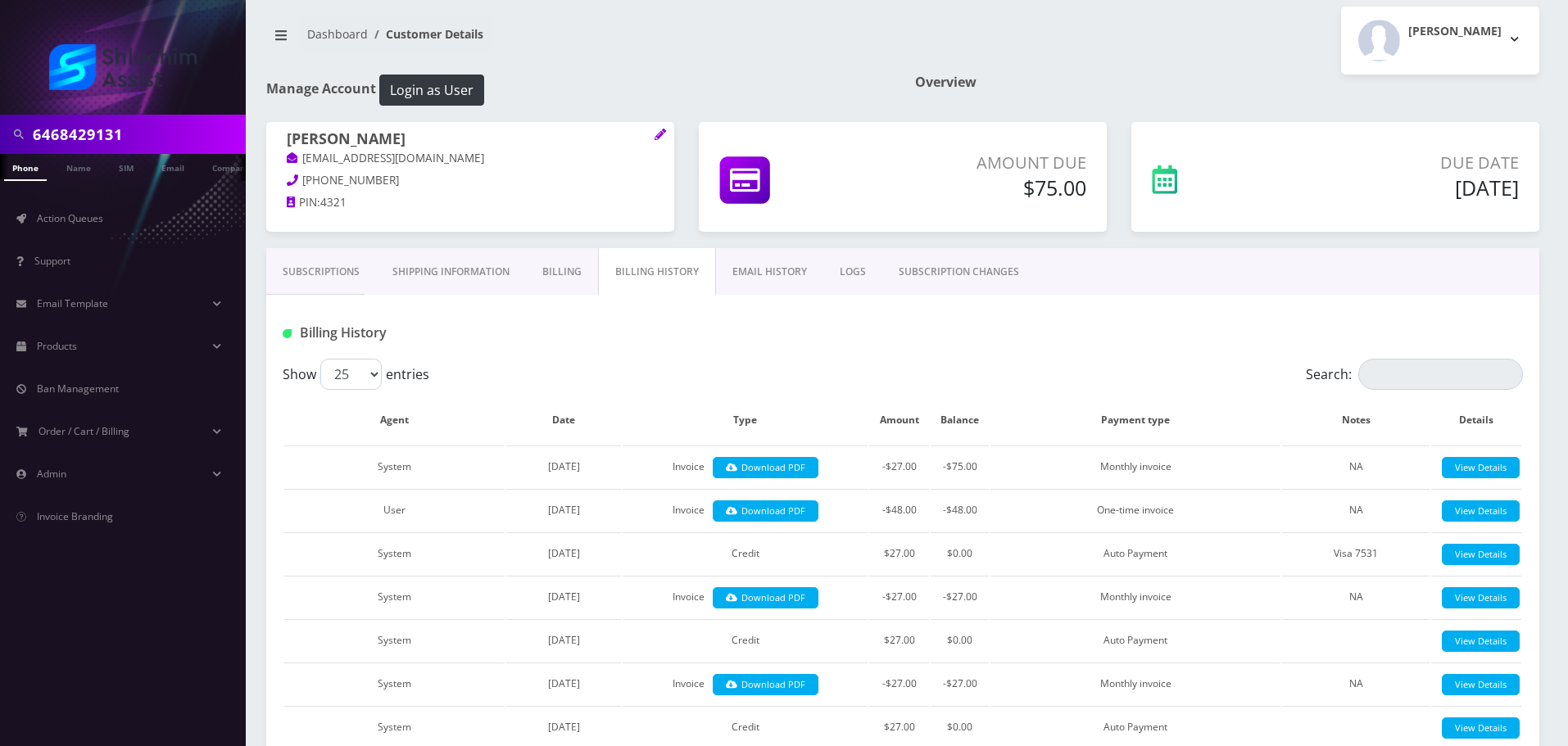
scroll to position [0, 0]
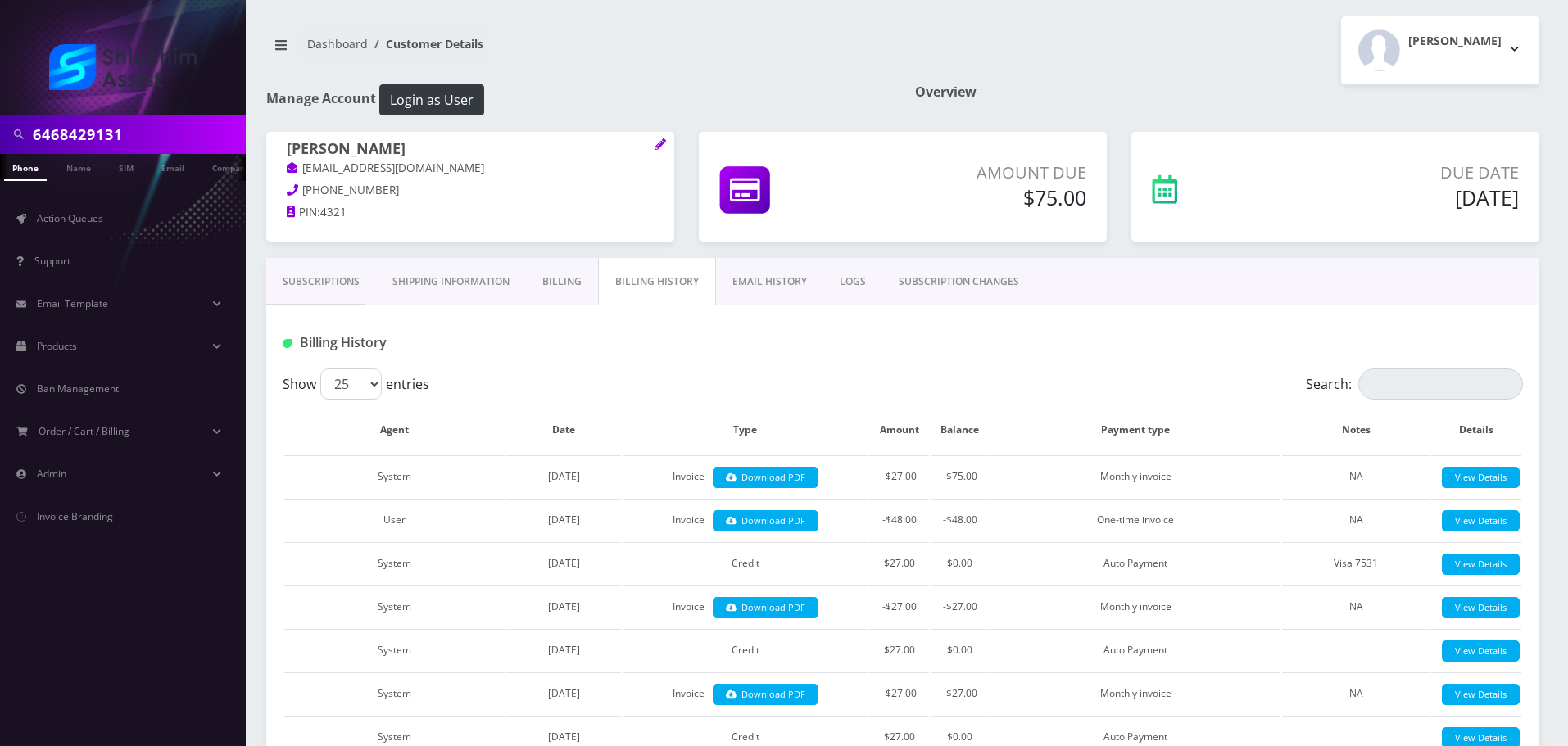
click at [322, 290] on link "Subscriptions" at bounding box center [321, 281] width 110 height 48
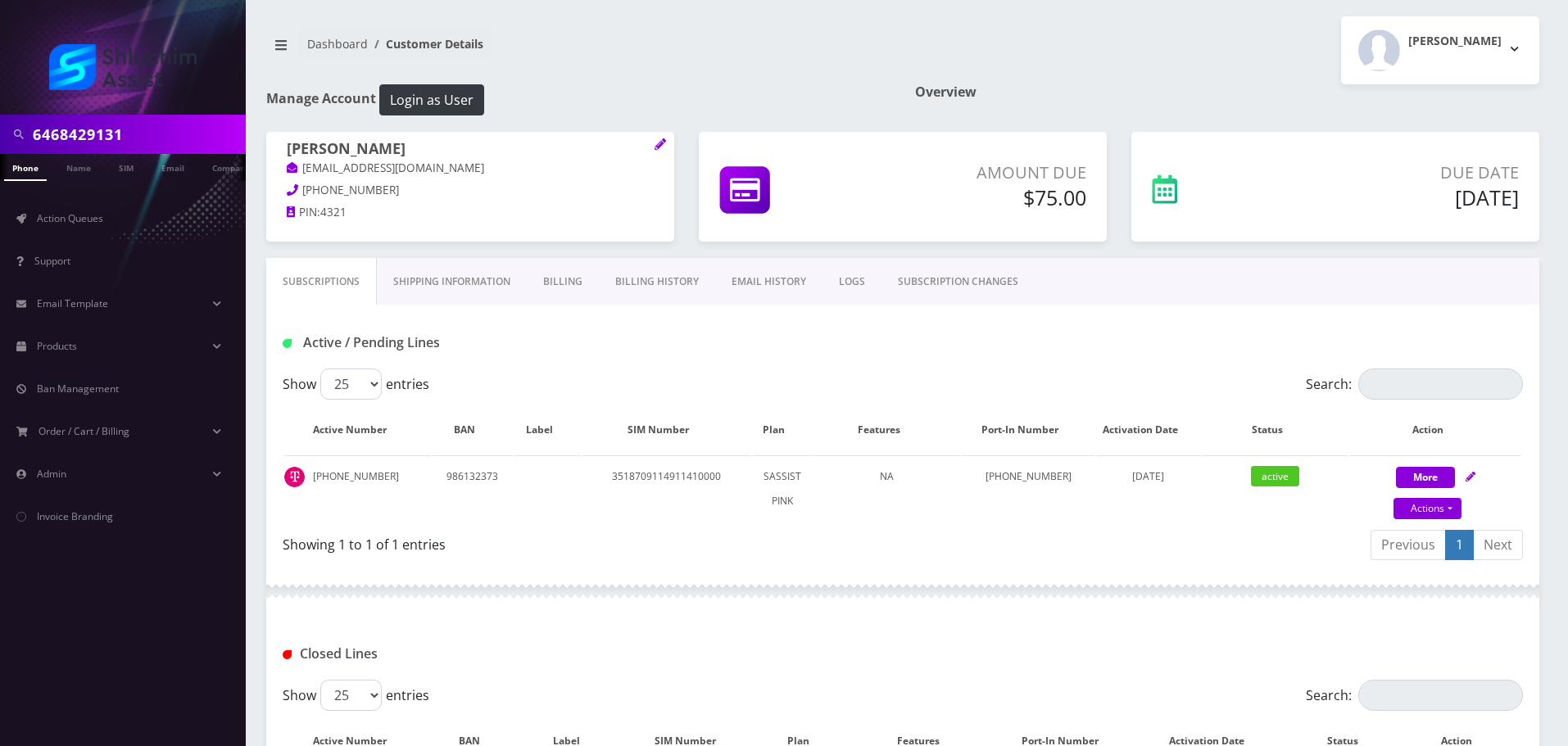
click at [650, 321] on div "Active / Pending Lines" at bounding box center [902, 337] width 1273 height 64
click at [666, 286] on link "Billing History" at bounding box center [657, 281] width 116 height 48
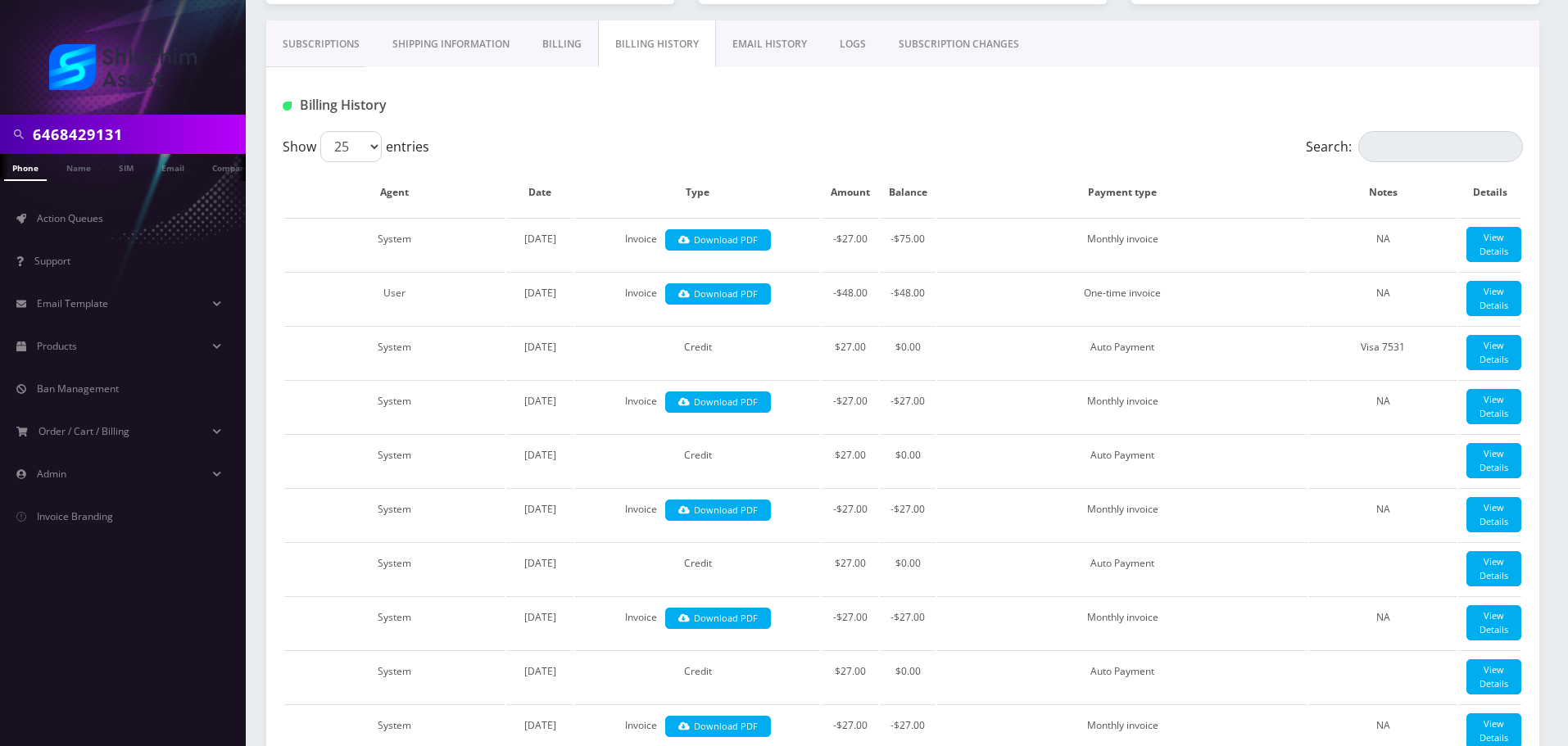
scroll to position [245, 0]
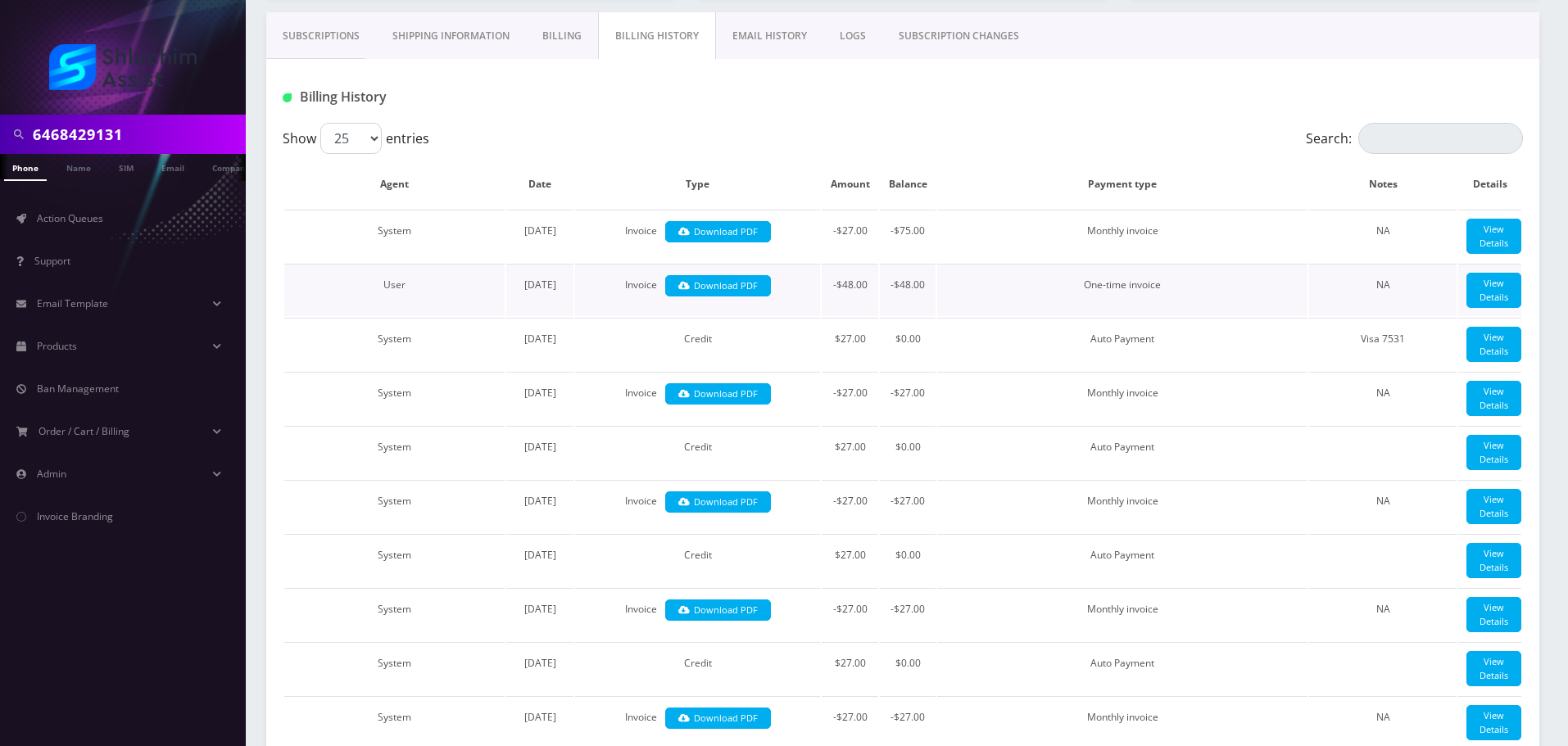
click at [1209, 300] on td "One-time invoice" at bounding box center [1122, 290] width 371 height 52
drag, startPoint x: 1065, startPoint y: 300, endPoint x: 1180, endPoint y: 302, distance: 115.0
click at [1179, 302] on td "One-time invoice" at bounding box center [1122, 290] width 371 height 52
click at [1180, 302] on td "One-time invoice" at bounding box center [1122, 290] width 371 height 52
drag, startPoint x: 1075, startPoint y: 305, endPoint x: 1192, endPoint y: 306, distance: 117.0
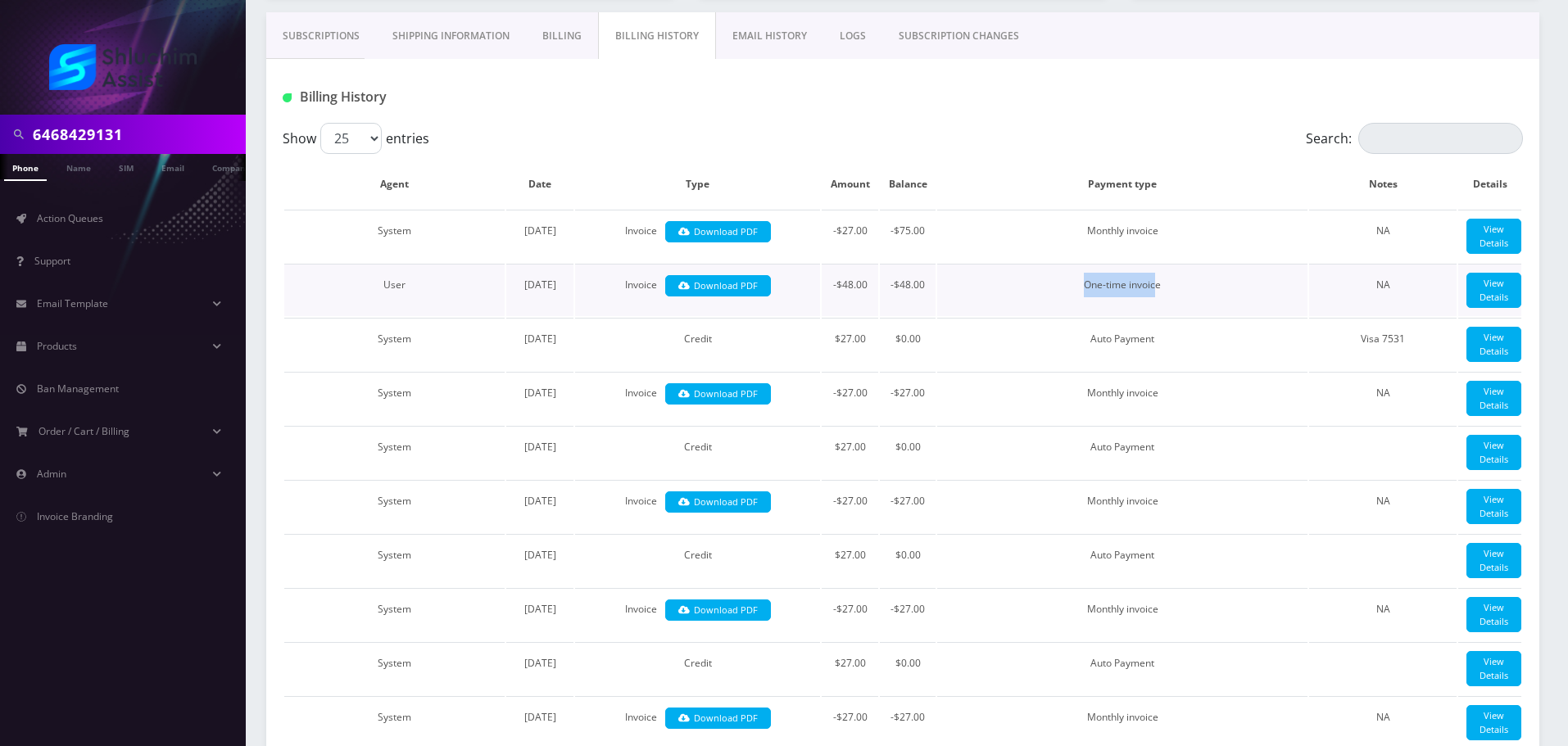
click at [1188, 305] on td "One-time invoice" at bounding box center [1122, 290] width 371 height 52
click at [1192, 306] on td "One-time invoice" at bounding box center [1122, 290] width 371 height 52
drag, startPoint x: 1150, startPoint y: 302, endPoint x: 1204, endPoint y: 302, distance: 54.0
click at [1203, 302] on td "One-time invoice" at bounding box center [1122, 290] width 371 height 52
drag, startPoint x: 1204, startPoint y: 302, endPoint x: 1193, endPoint y: 302, distance: 11.0
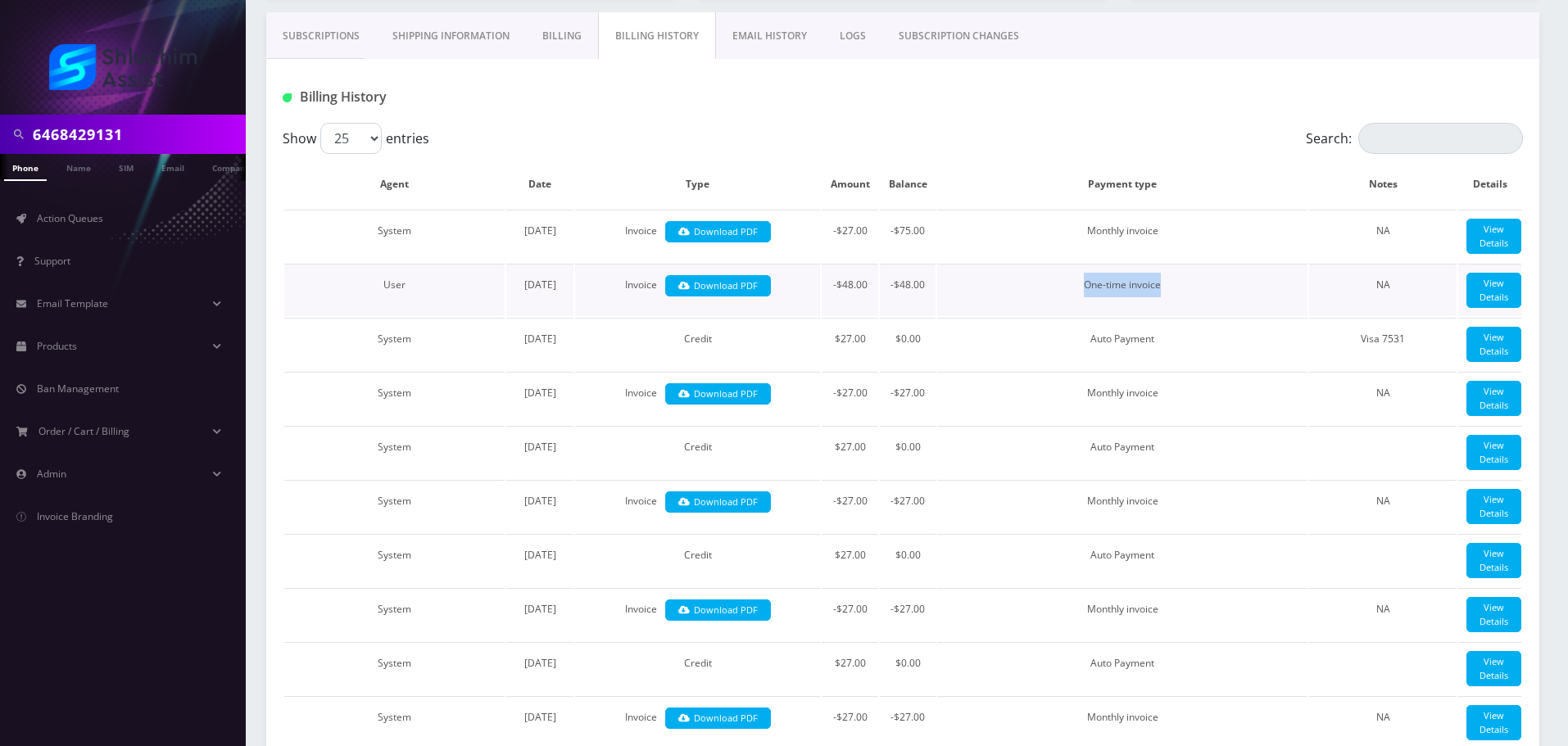
click at [1204, 302] on td "One-time invoice" at bounding box center [1122, 290] width 371 height 52
click at [1214, 300] on td "One-time invoice" at bounding box center [1122, 290] width 371 height 52
drag, startPoint x: 1218, startPoint y: 298, endPoint x: 1230, endPoint y: 298, distance: 12.0
click at [1230, 298] on td "One-time invoice" at bounding box center [1122, 290] width 371 height 52
click at [1228, 298] on td "One-time invoice" at bounding box center [1122, 290] width 371 height 52
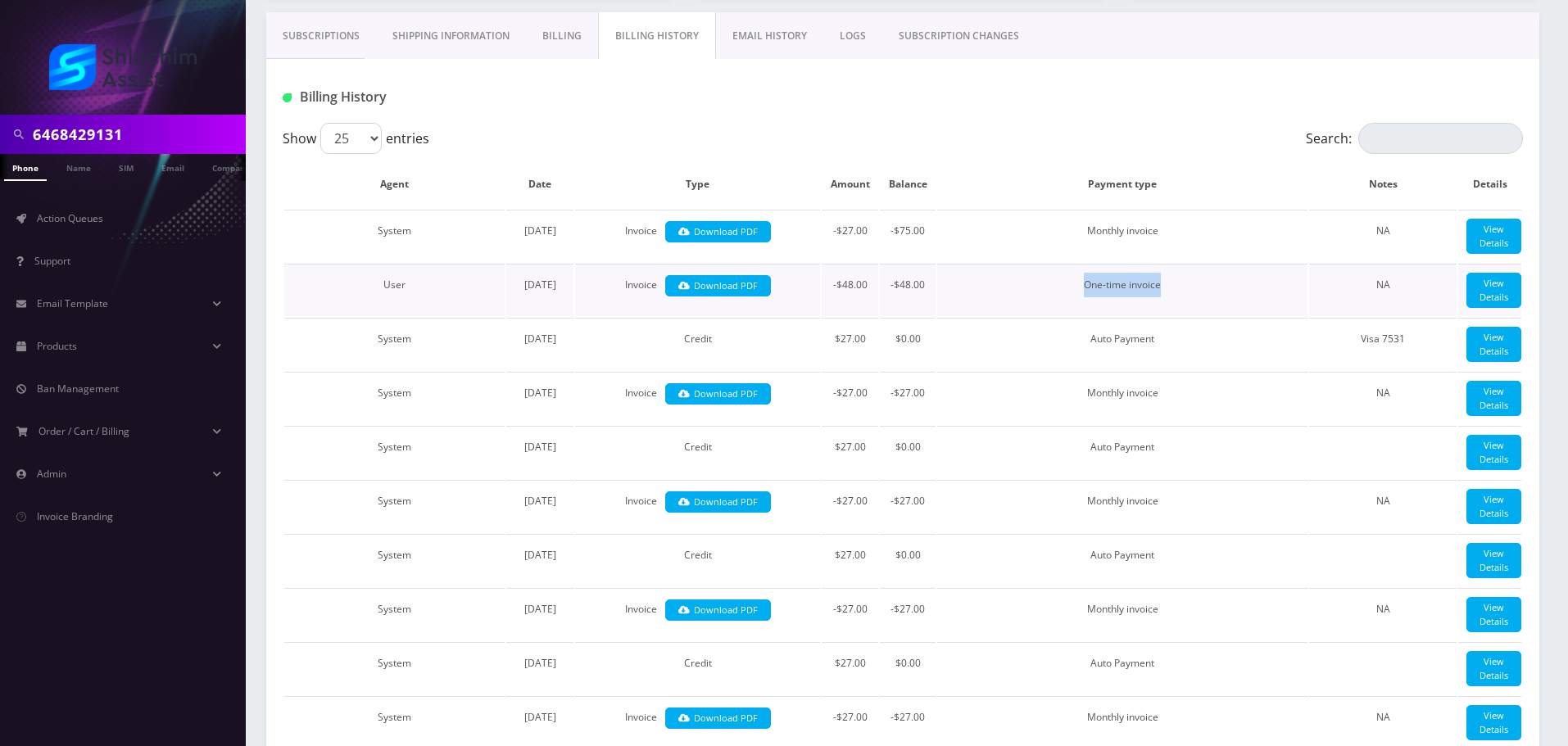
drag, startPoint x: 1102, startPoint y: 303, endPoint x: 1201, endPoint y: 307, distance: 99.1
click at [1196, 307] on td "One-time invoice" at bounding box center [1122, 290] width 371 height 52
click at [1201, 307] on td "One-time invoice" at bounding box center [1122, 290] width 371 height 52
drag, startPoint x: 1076, startPoint y: 305, endPoint x: 1246, endPoint y: 310, distance: 170.1
click at [1239, 310] on td "One-time invoice" at bounding box center [1122, 290] width 371 height 52
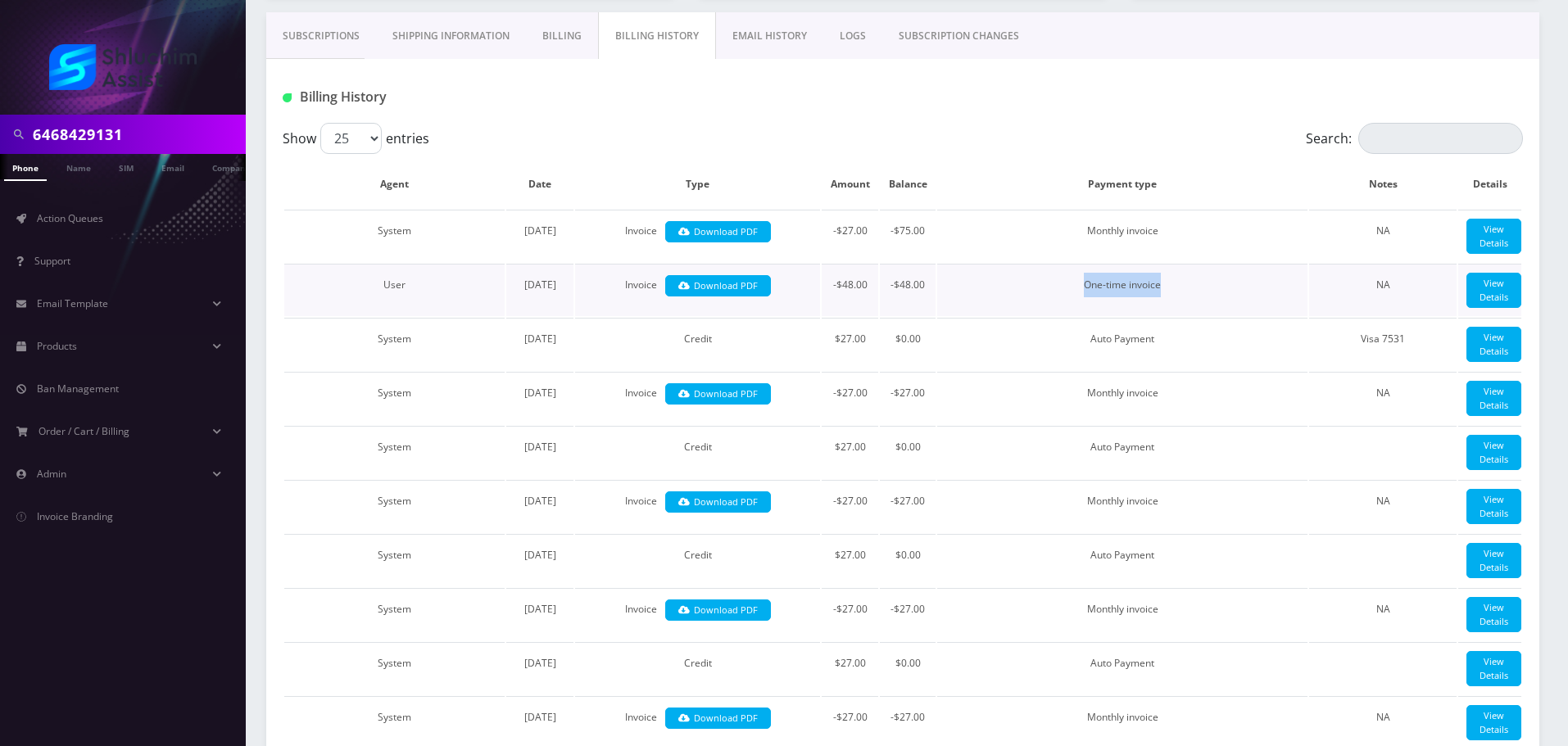
drag, startPoint x: 1246, startPoint y: 310, endPoint x: 1065, endPoint y: 297, distance: 181.5
click at [1246, 310] on td "One-time invoice" at bounding box center [1122, 290] width 371 height 52
click at [1183, 302] on td "One-time invoice" at bounding box center [1122, 290] width 371 height 52
click at [1486, 305] on link "View Details" at bounding box center [1493, 291] width 55 height 35
click at [1497, 308] on link "View Details" at bounding box center [1493, 291] width 55 height 35
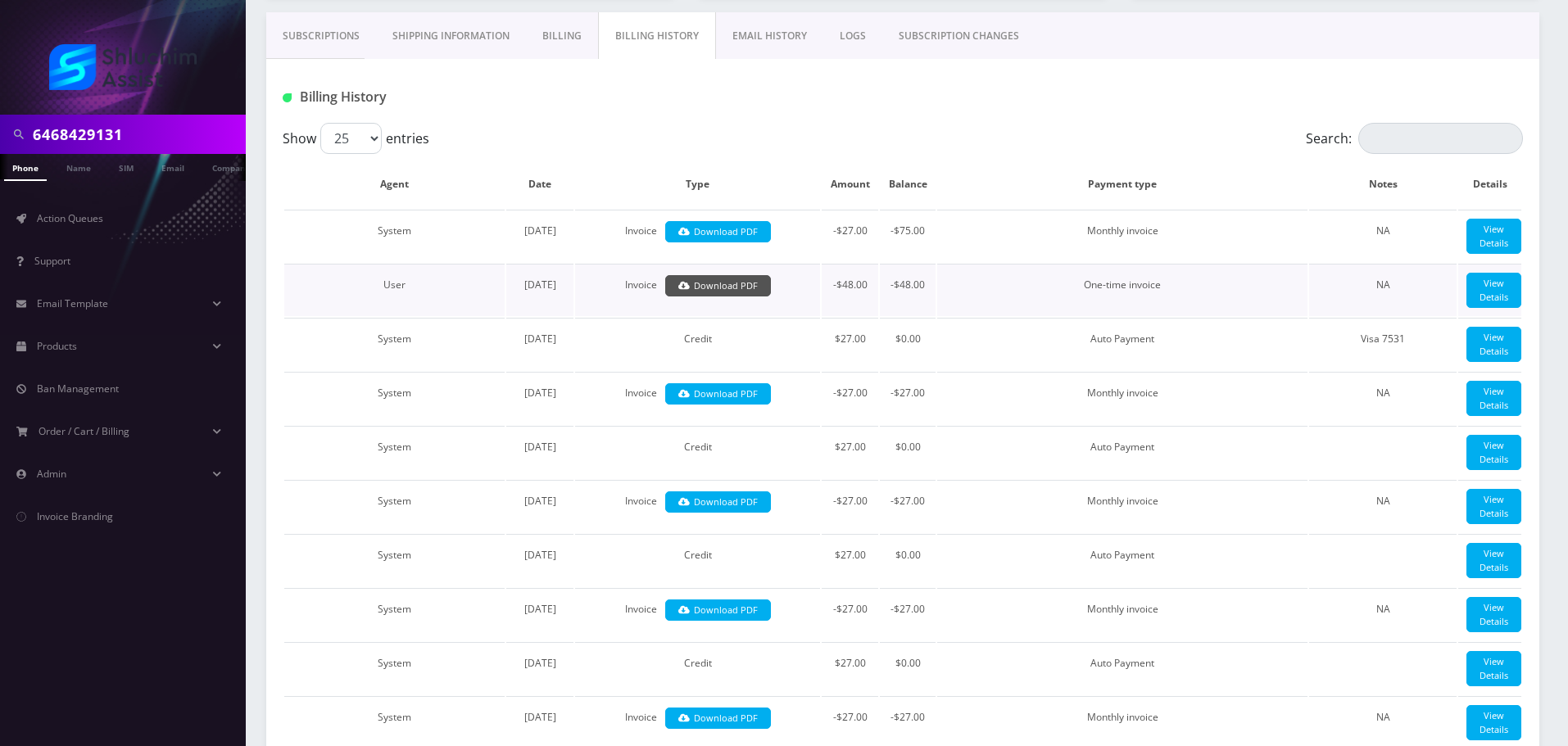
click at [746, 297] on link "Download PDF" at bounding box center [718, 286] width 106 height 22
click at [613, 129] on div "Show 25 50 100 250 500 entries" at bounding box center [748, 138] width 931 height 31
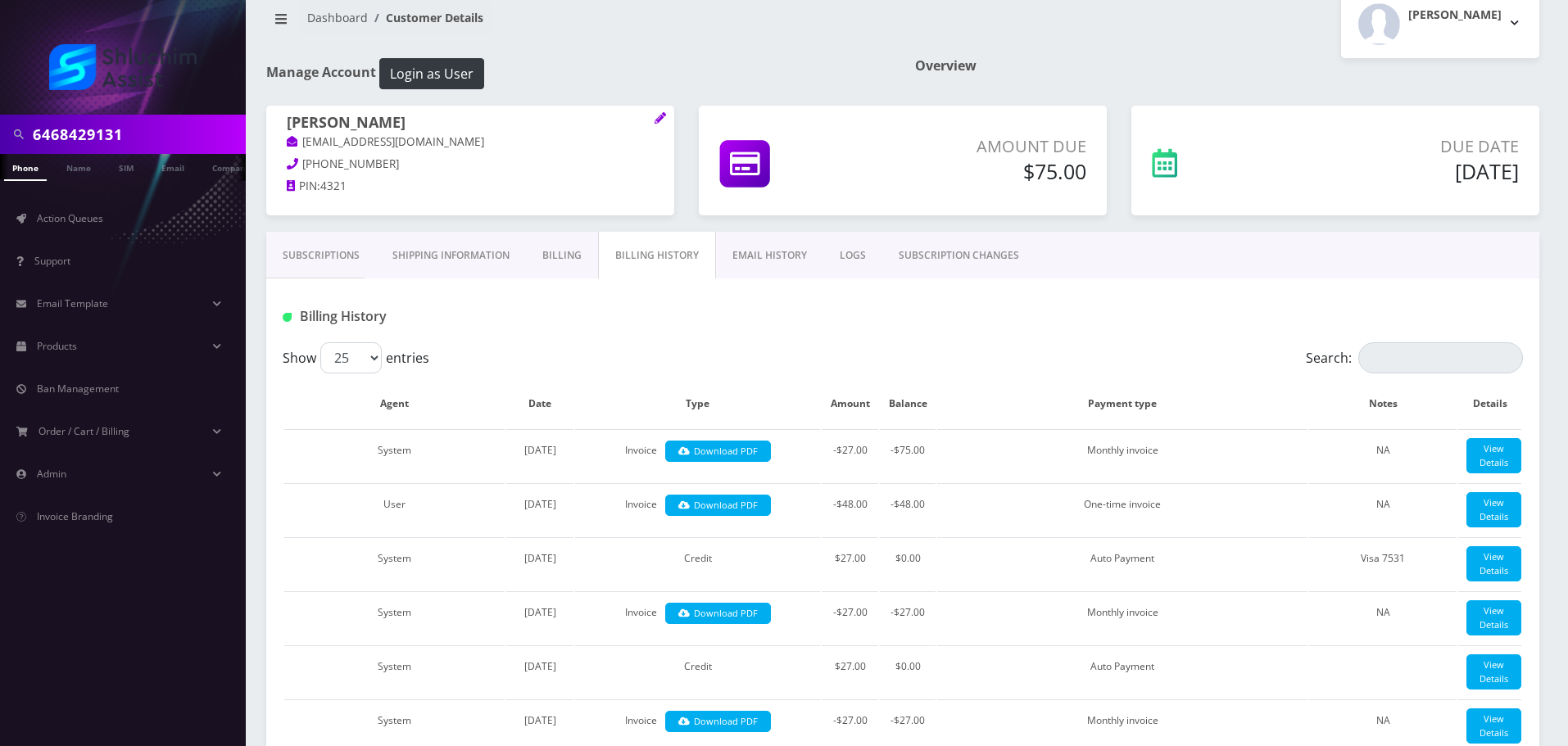
scroll to position [0, 0]
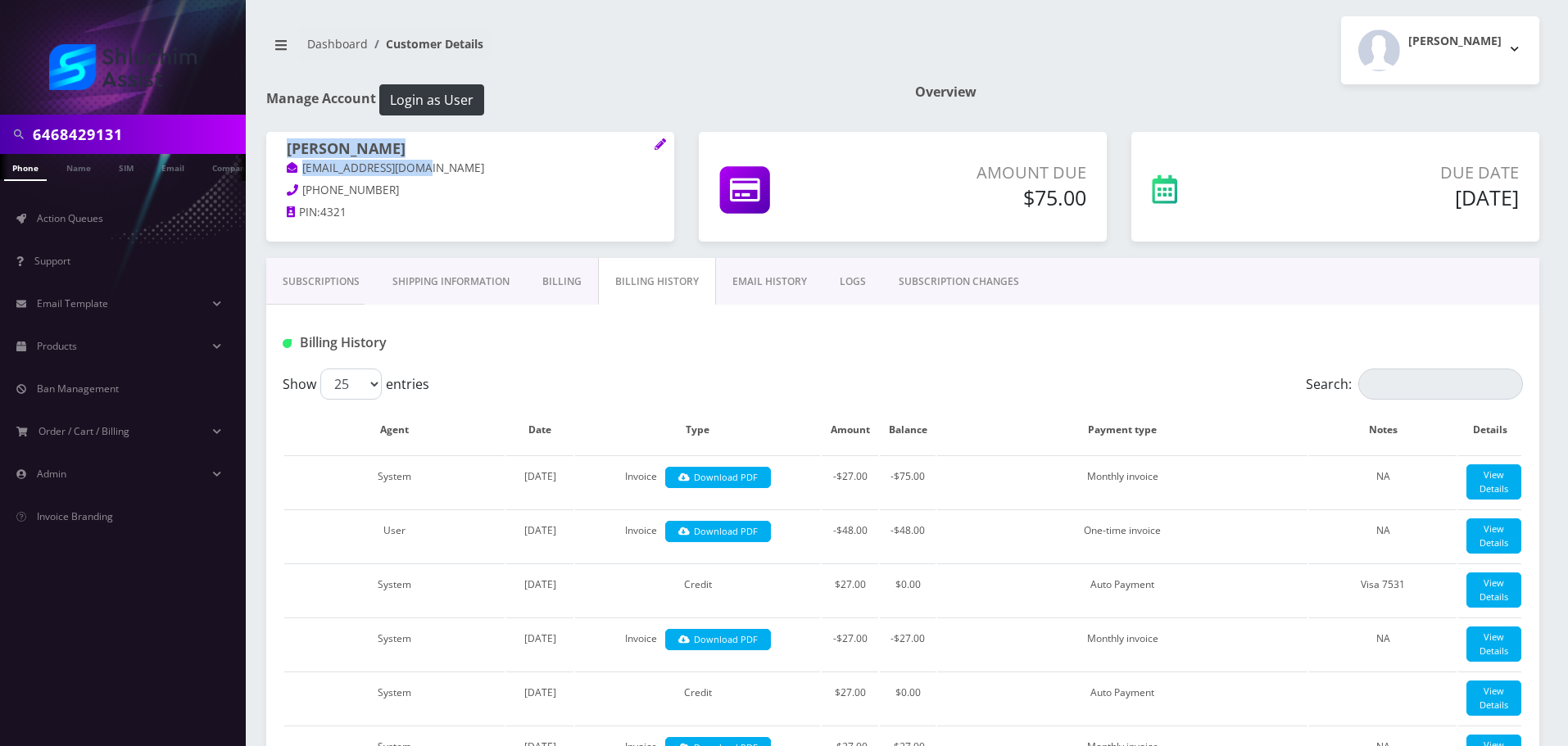
drag, startPoint x: 436, startPoint y: 174, endPoint x: 264, endPoint y: 172, distance: 172.0
click at [264, 172] on div "Zev Cyprys zevycyprys@gmail.com 934-223-9114 PIN: 4321" at bounding box center [470, 183] width 433 height 102
copy span "Zev Cyprys zevycyprys@gmail.com"
click at [465, 155] on h1 "Zev Cyprys" at bounding box center [470, 150] width 367 height 19
drag, startPoint x: 452, startPoint y: 169, endPoint x: 283, endPoint y: 171, distance: 169.0
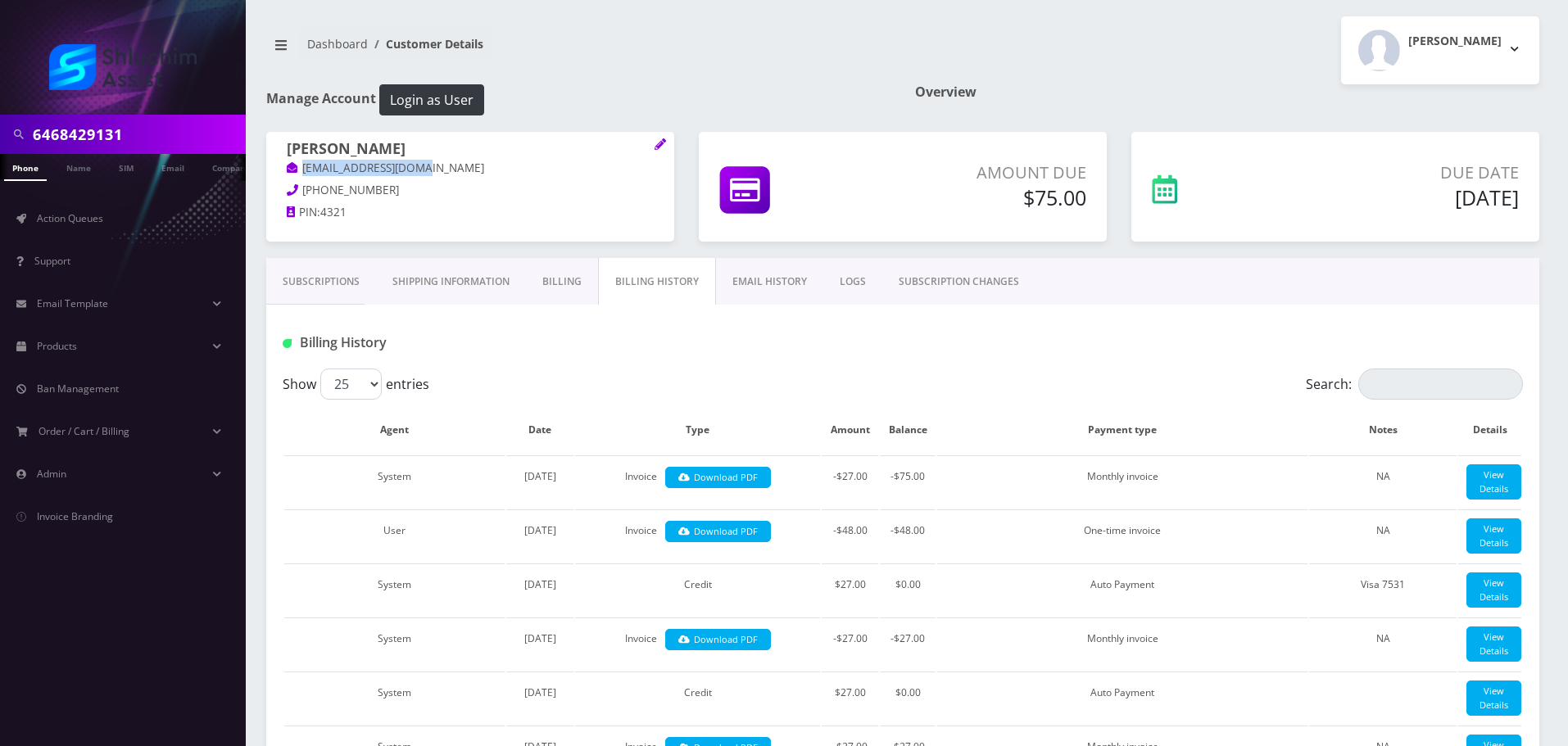
click at [283, 171] on div "Zev Cyprys zevycyprys@gmail.com 934-223-9114 PIN: 4321" at bounding box center [471, 183] width 408 height 102
copy link "zevycyprys@gmail.com"
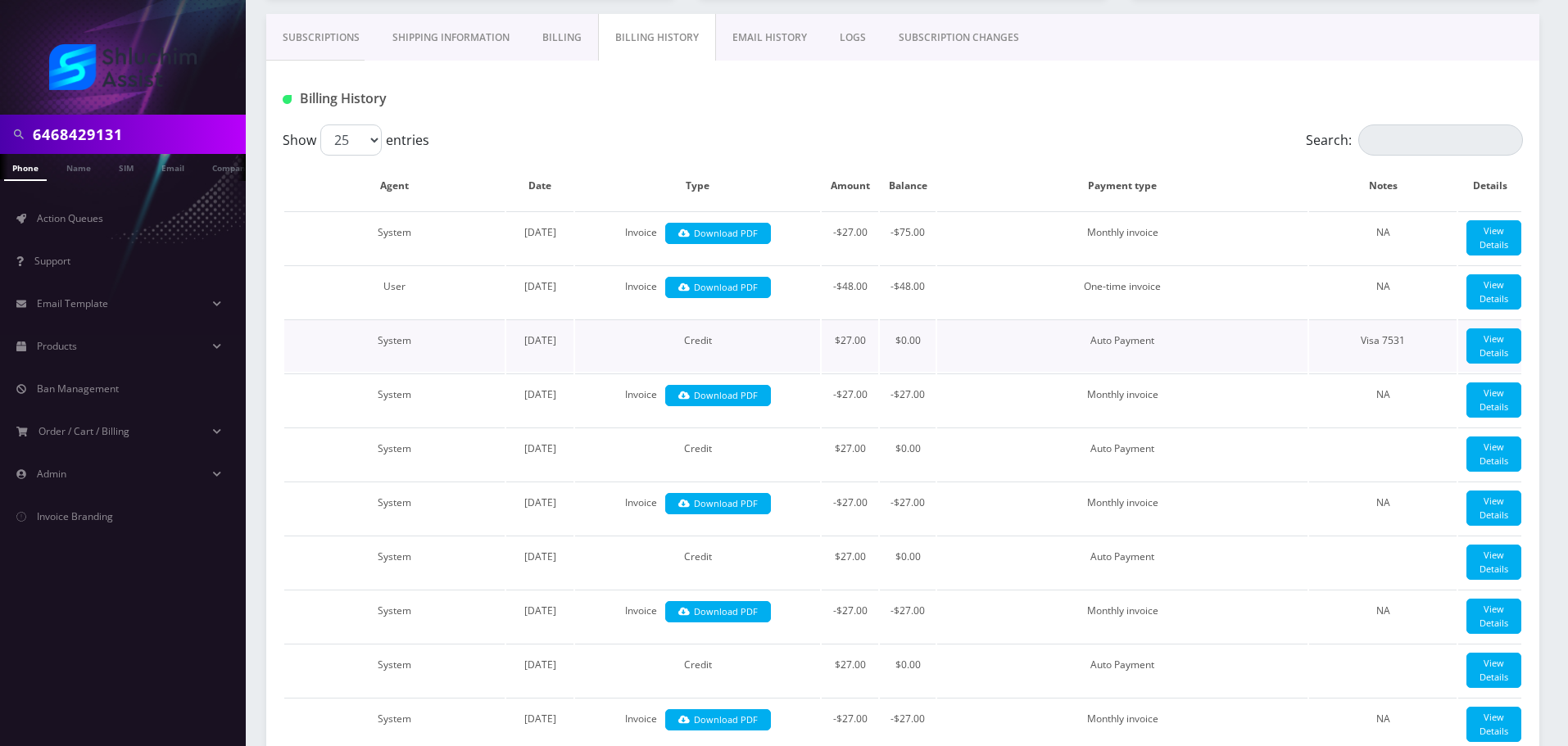
scroll to position [245, 0]
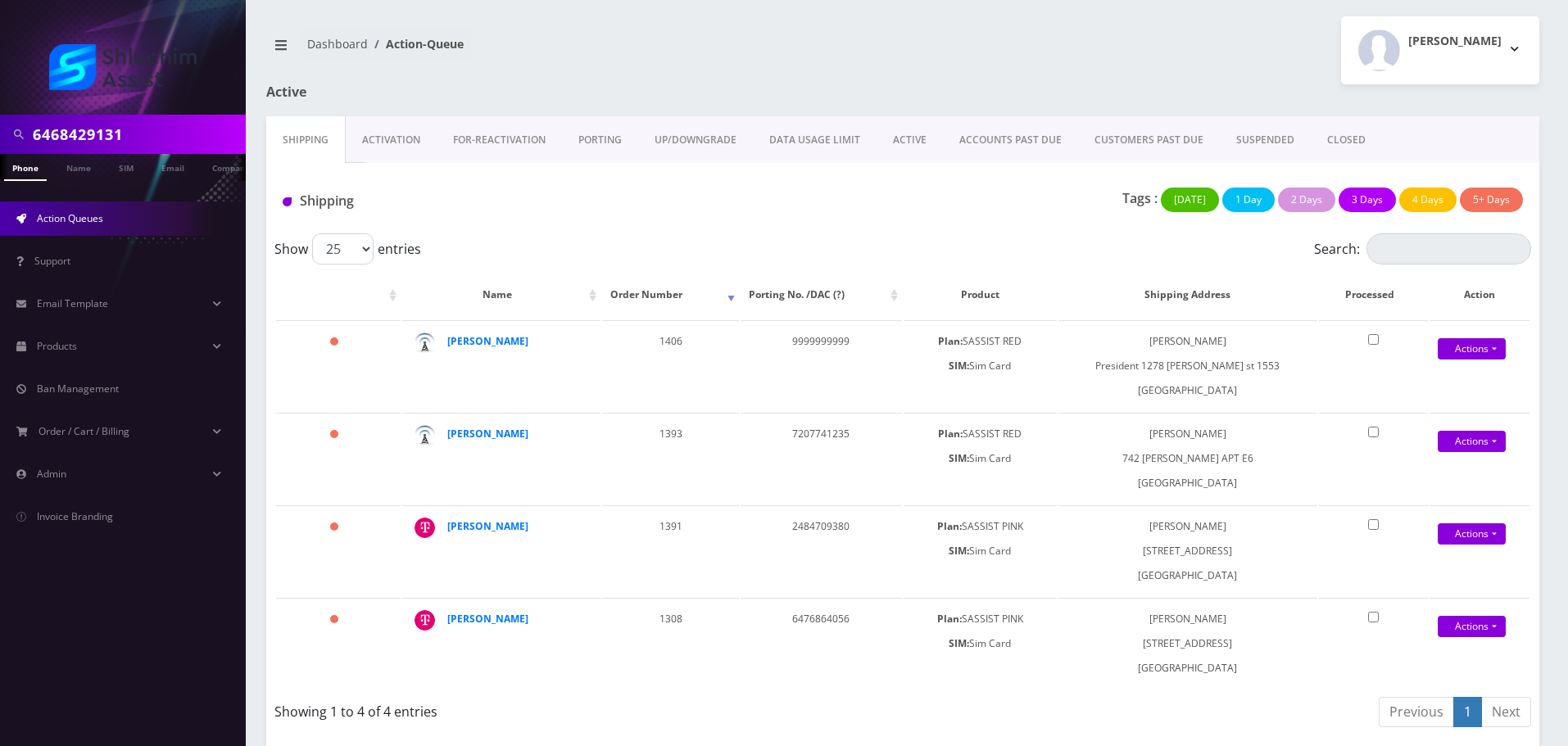
click at [179, 125] on input "6468429131" at bounding box center [137, 134] width 209 height 31
